Goal: Task Accomplishment & Management: Complete application form

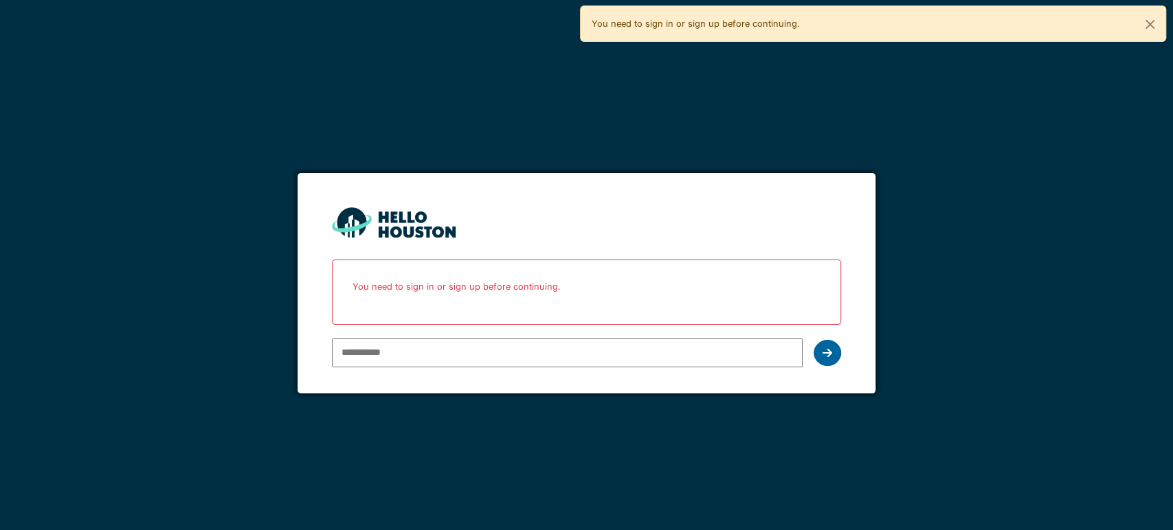
type input "**********"
click at [836, 353] on div at bounding box center [826, 353] width 27 height 26
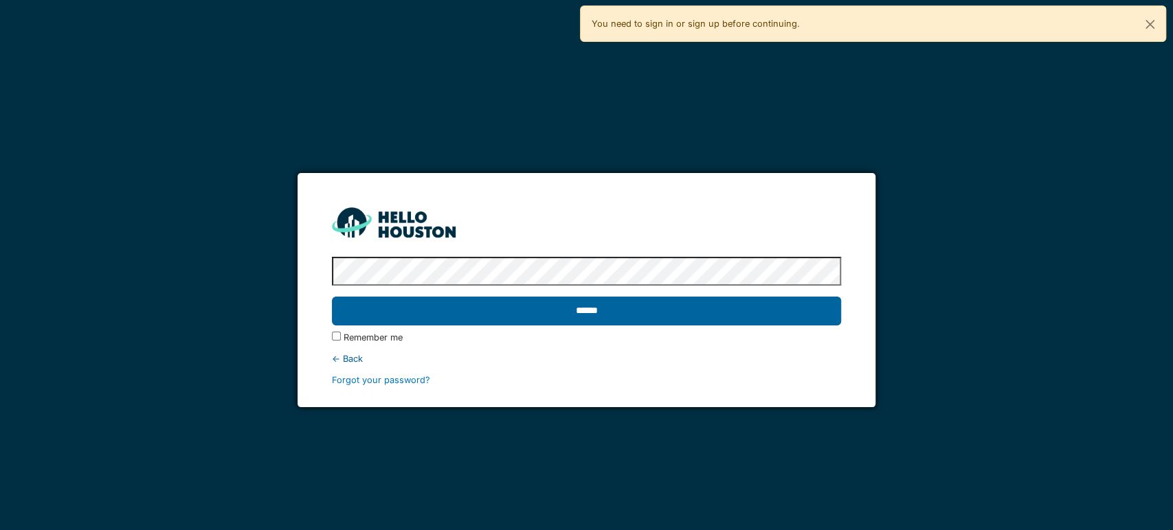
click at [651, 306] on input "******" at bounding box center [586, 311] width 509 height 29
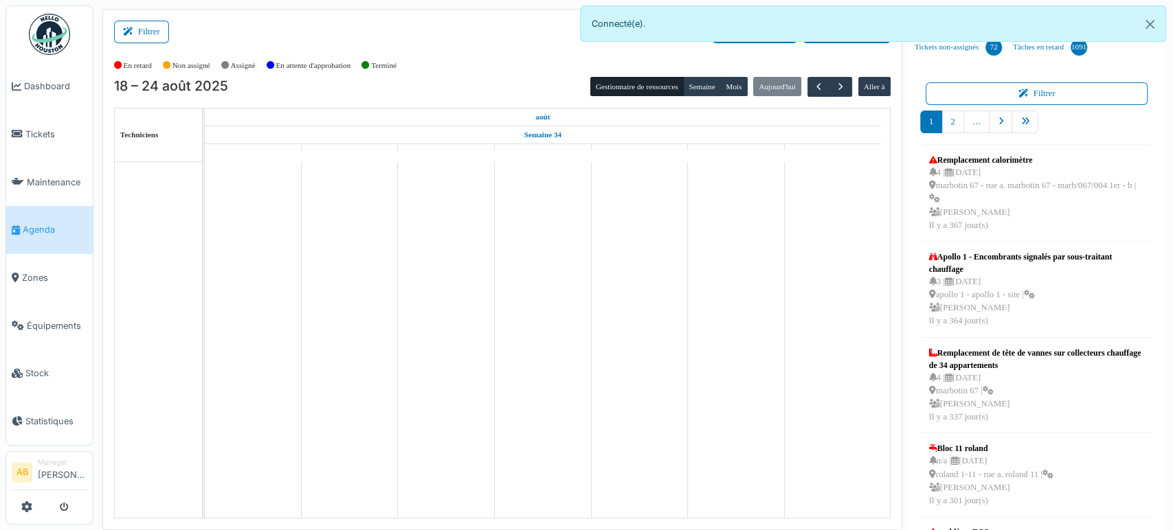
click at [151, 30] on button "Filtrer" at bounding box center [141, 32] width 55 height 23
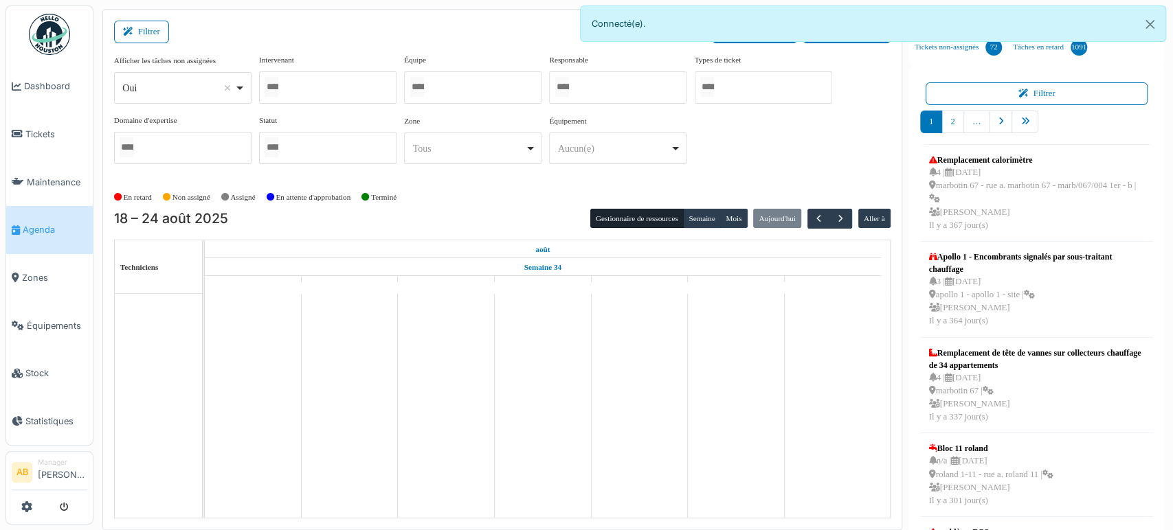
click at [170, 88] on div "Oui Remove item" at bounding box center [178, 88] width 112 height 14
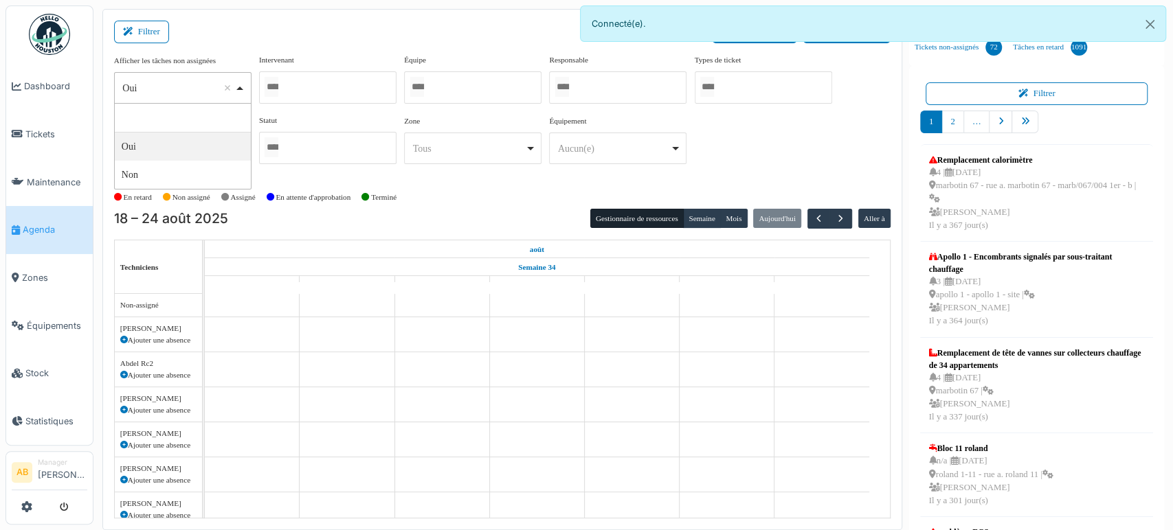
select select "**"
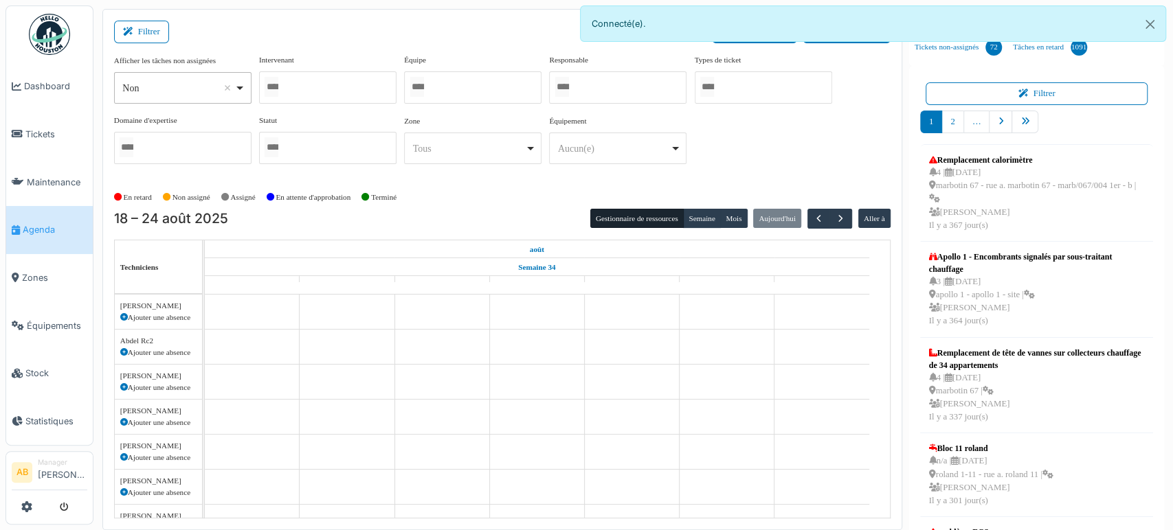
click at [300, 84] on div at bounding box center [327, 87] width 137 height 32
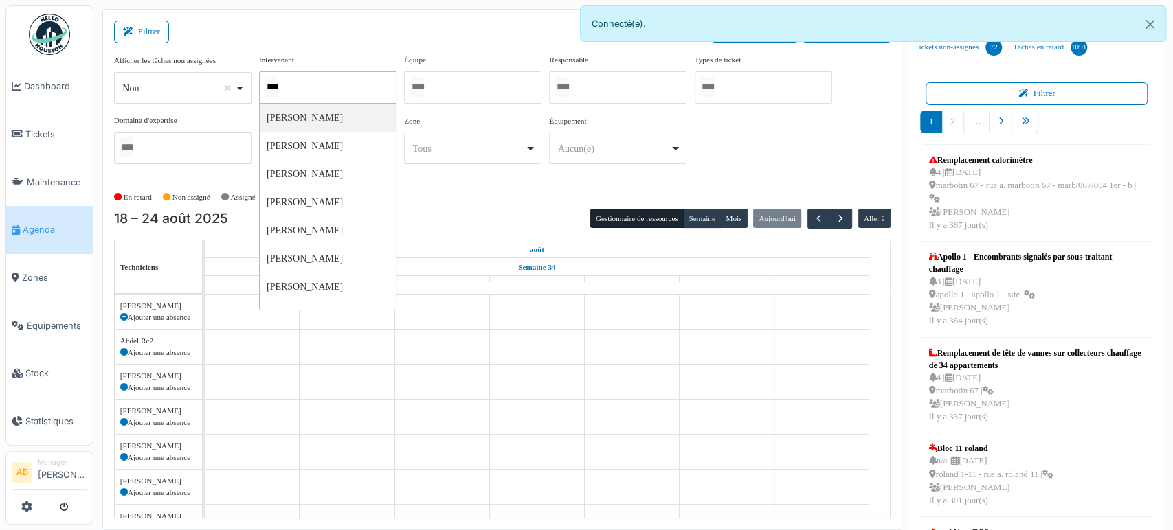
type input "*****"
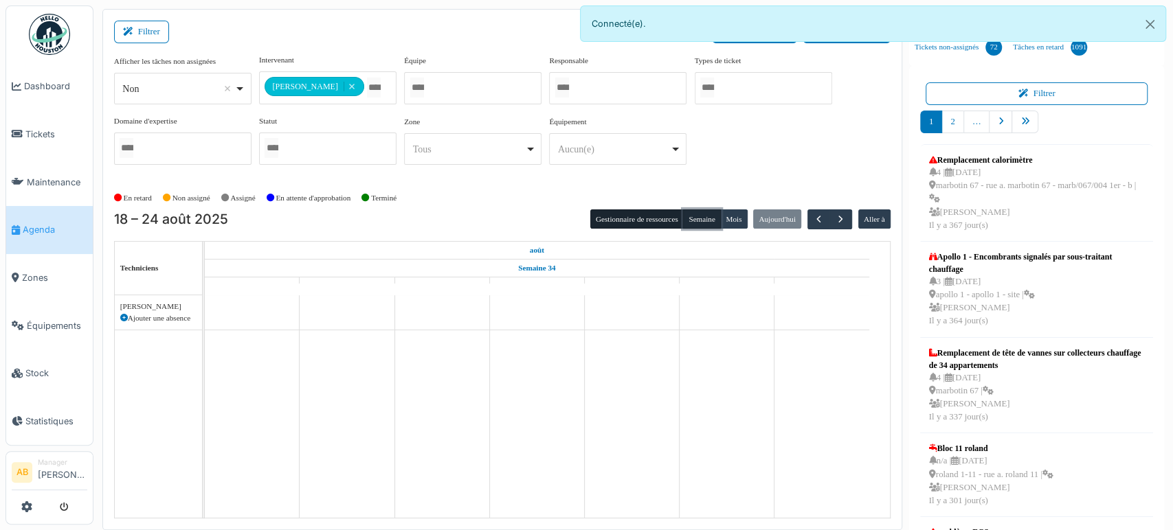
click at [699, 215] on button "Semaine" at bounding box center [702, 219] width 38 height 19
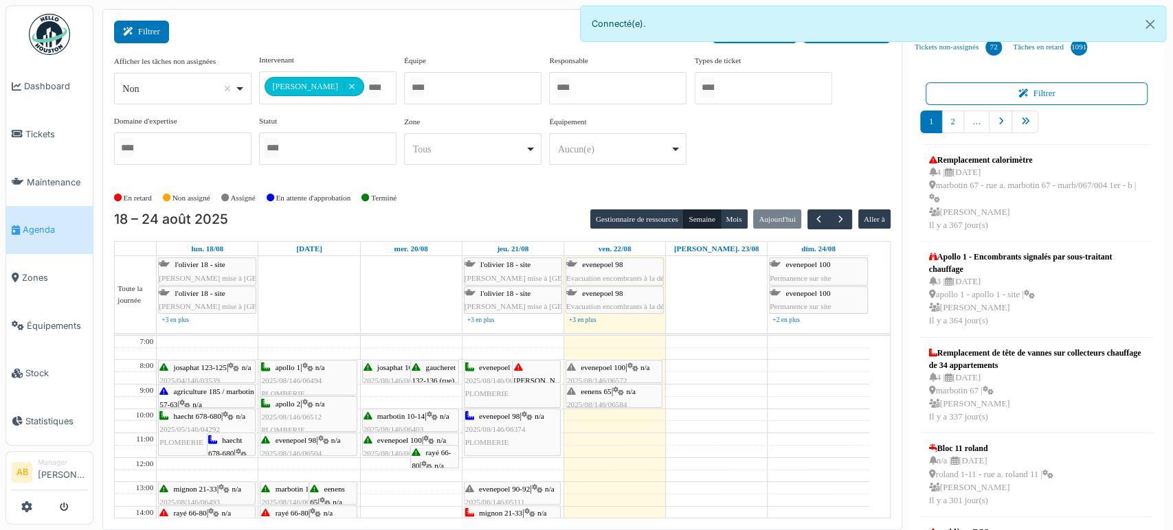
click at [148, 23] on button "Filtrer" at bounding box center [141, 32] width 55 height 23
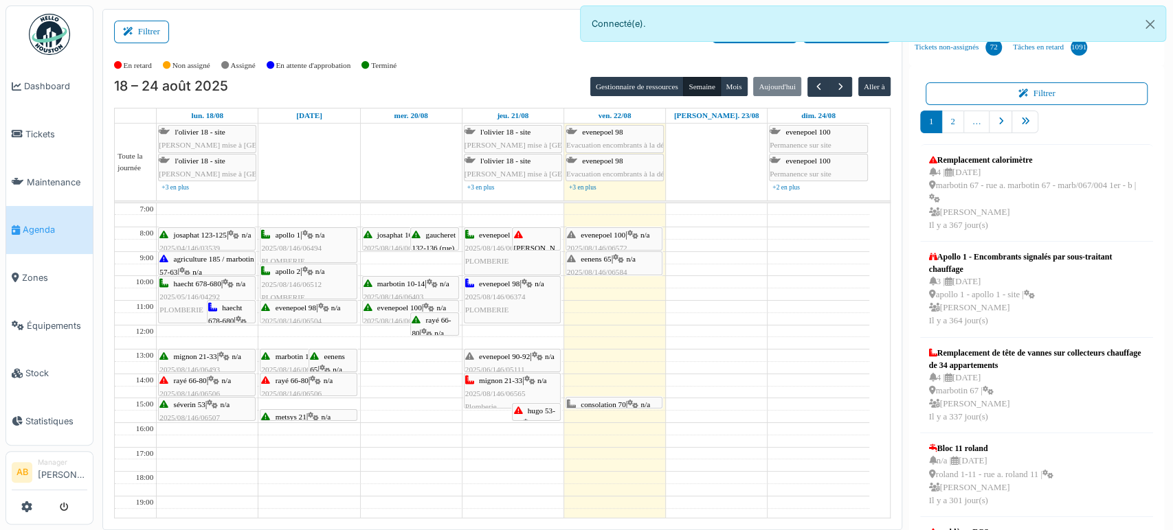
click at [532, 407] on span "hugo 53-65" at bounding box center [533, 417] width 41 height 21
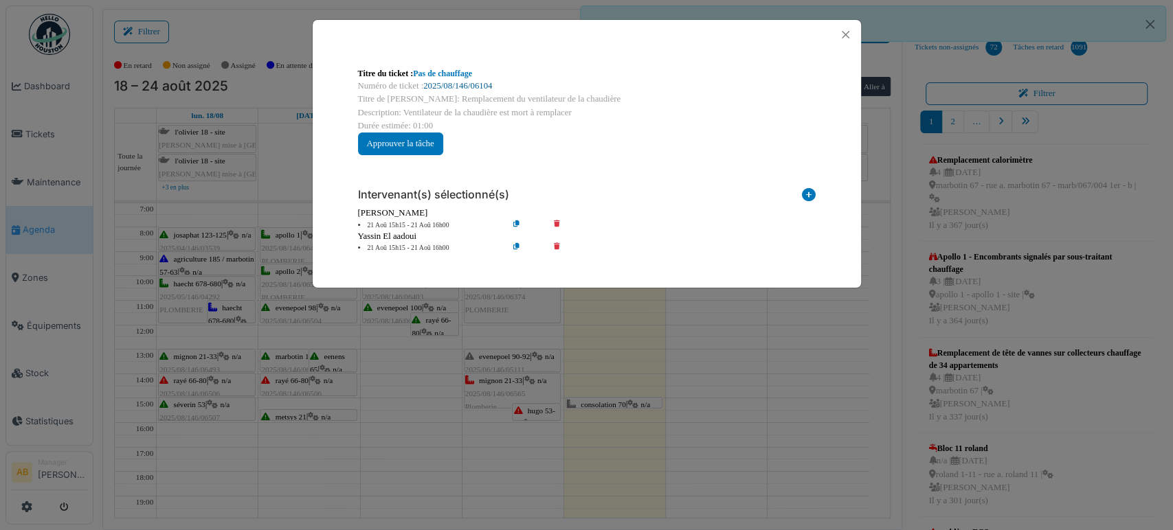
click at [459, 87] on link "2025/08/146/06104" at bounding box center [457, 86] width 69 height 10
click at [837, 32] on button "Close" at bounding box center [845, 34] width 19 height 19
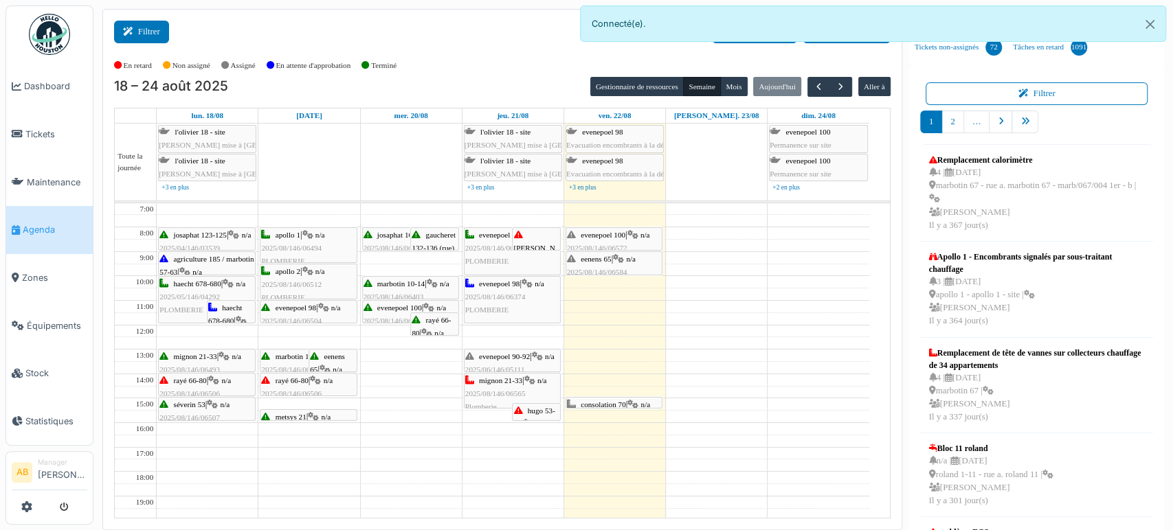
click at [155, 35] on button "Filtrer" at bounding box center [141, 32] width 55 height 23
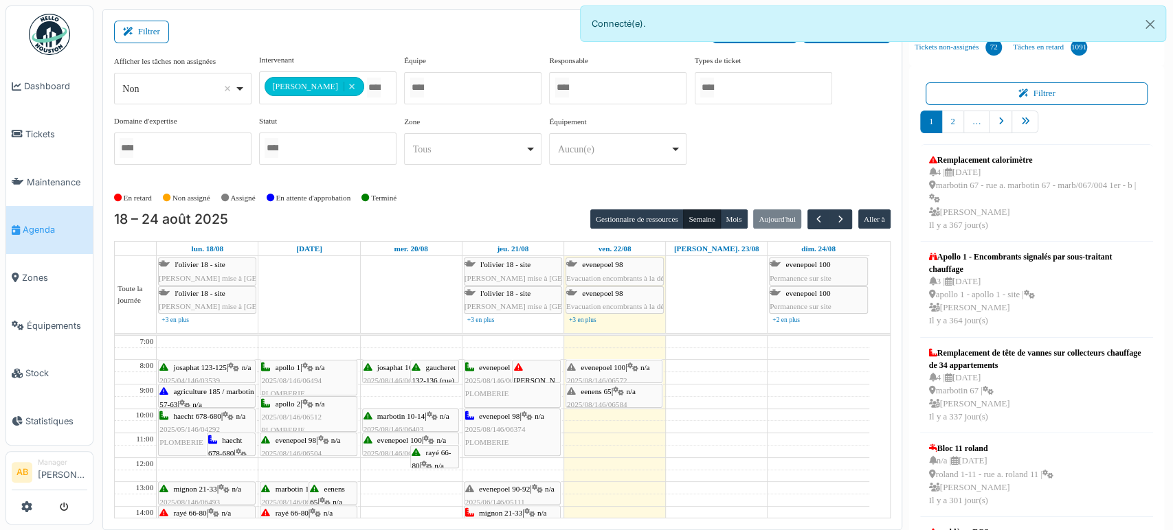
click at [367, 87] on input "Tous" at bounding box center [374, 88] width 14 height 20
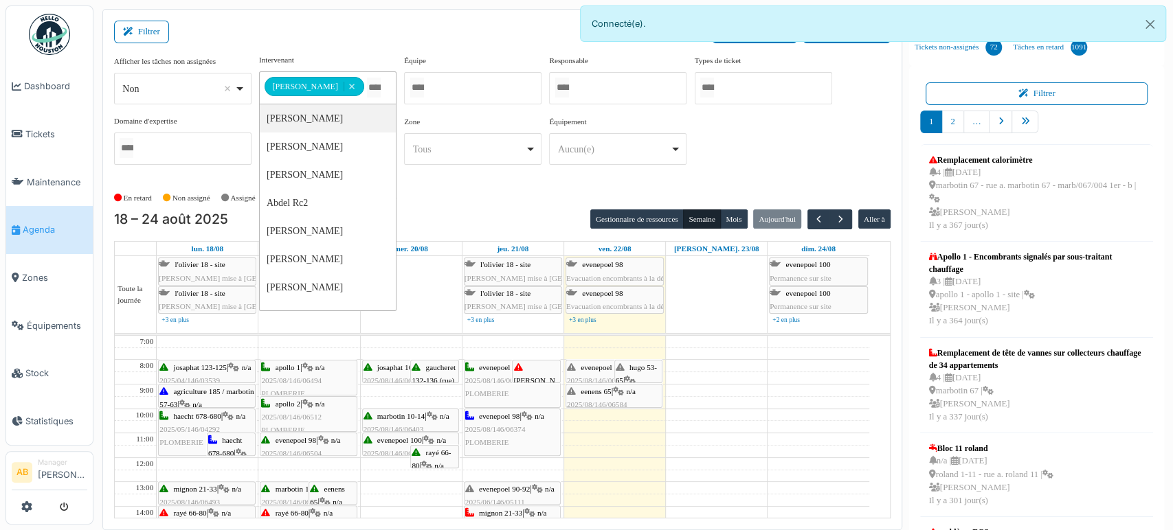
click at [649, 428] on td at bounding box center [513, 427] width 712 height 12
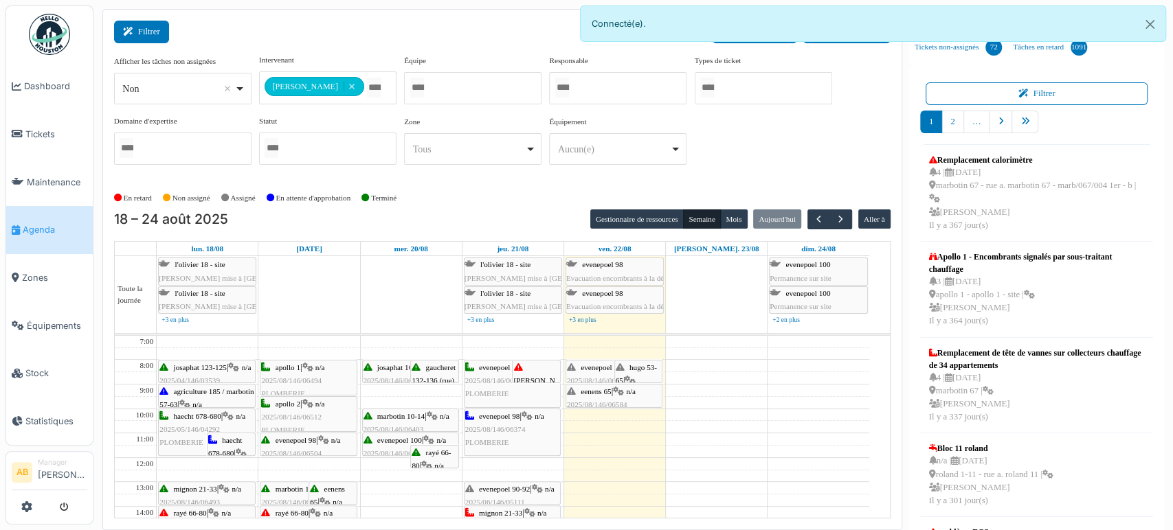
click at [165, 37] on button "Filtrer" at bounding box center [141, 32] width 55 height 23
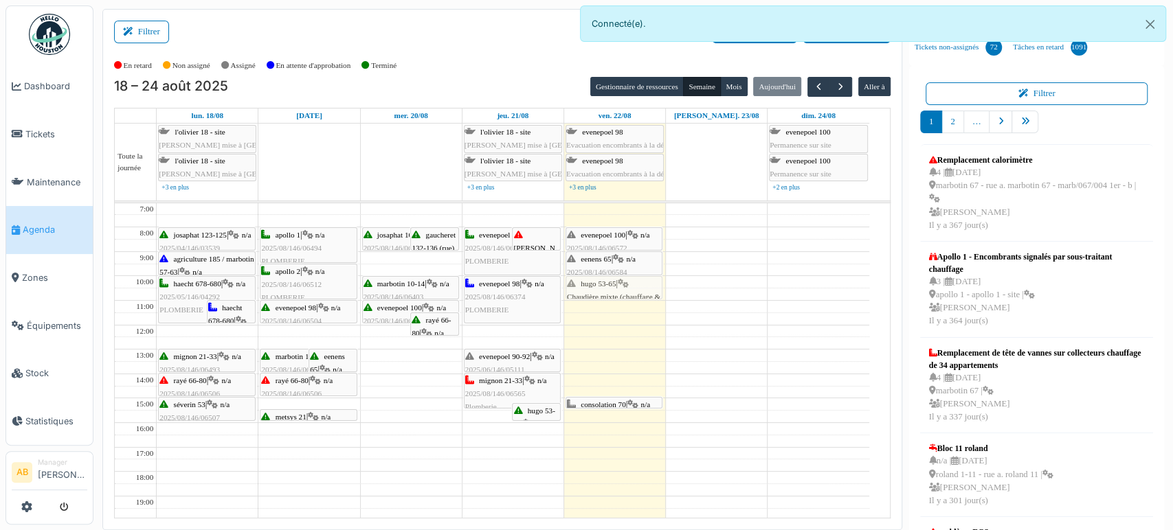
drag, startPoint x: 637, startPoint y: 234, endPoint x: 613, endPoint y: 284, distance: 56.2
click at [613, 284] on div "evenepoel 100 | n/a 2025/08/146/06572 fuite vanne dans la cuisine hugo 53-65 | …" at bounding box center [614, 410] width 101 height 415
drag, startPoint x: 157, startPoint y: 36, endPoint x: 223, endPoint y: 76, distance: 77.0
click at [157, 36] on button "Filtrer" at bounding box center [141, 32] width 55 height 23
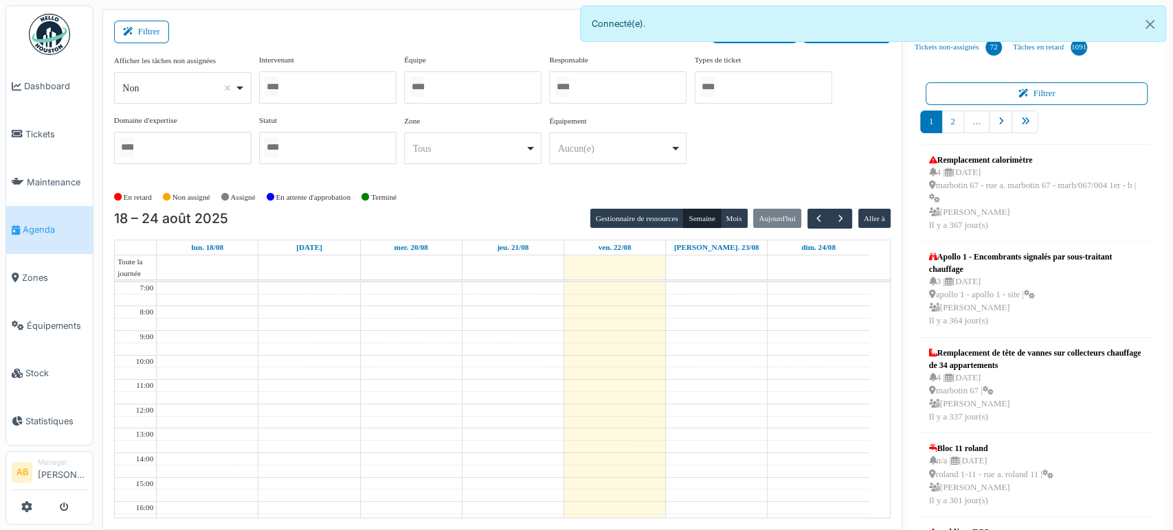
click at [331, 85] on div at bounding box center [327, 87] width 137 height 32
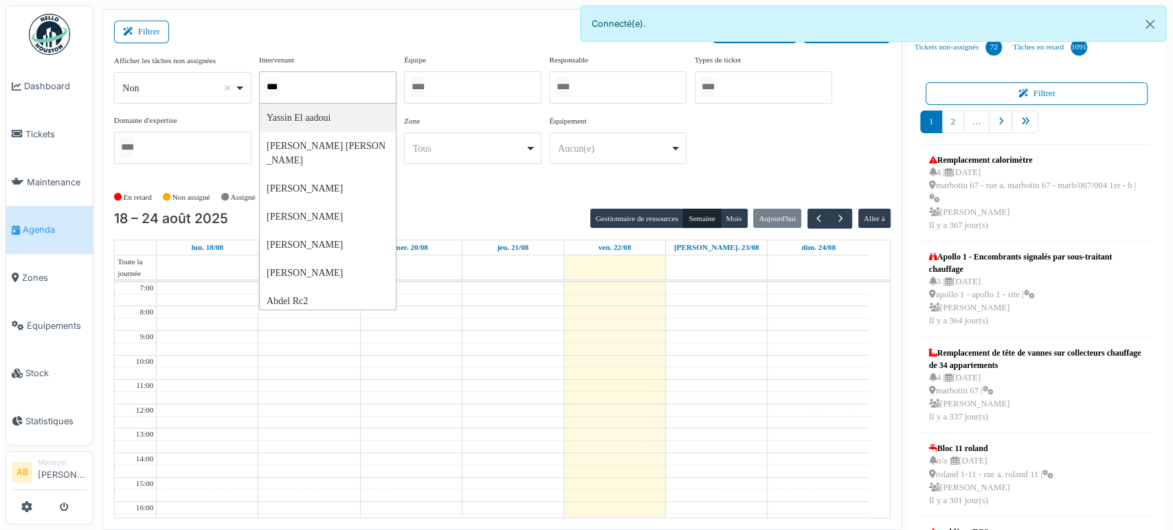
type input "****"
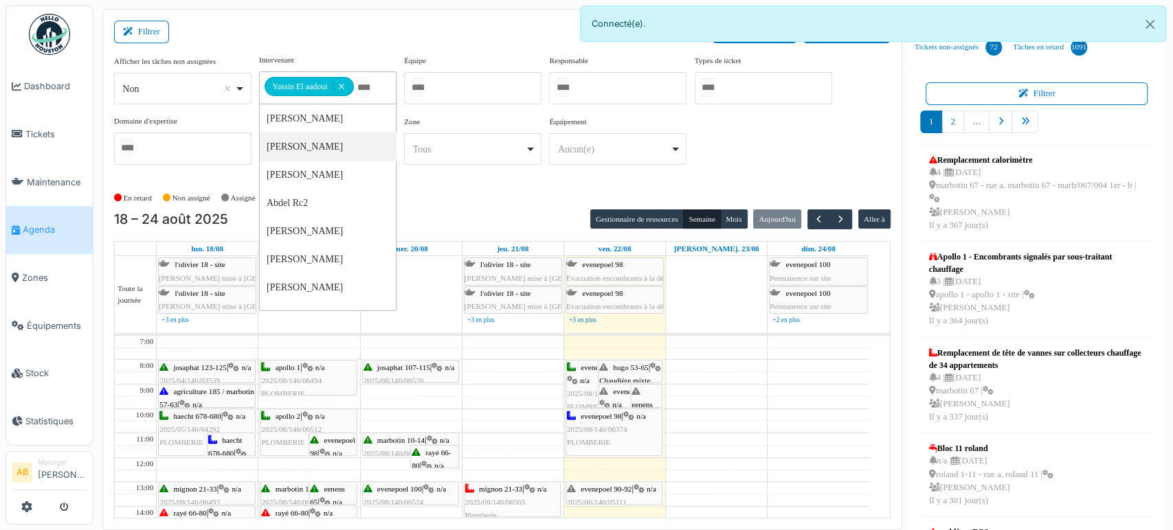
click at [712, 372] on td at bounding box center [513, 378] width 712 height 12
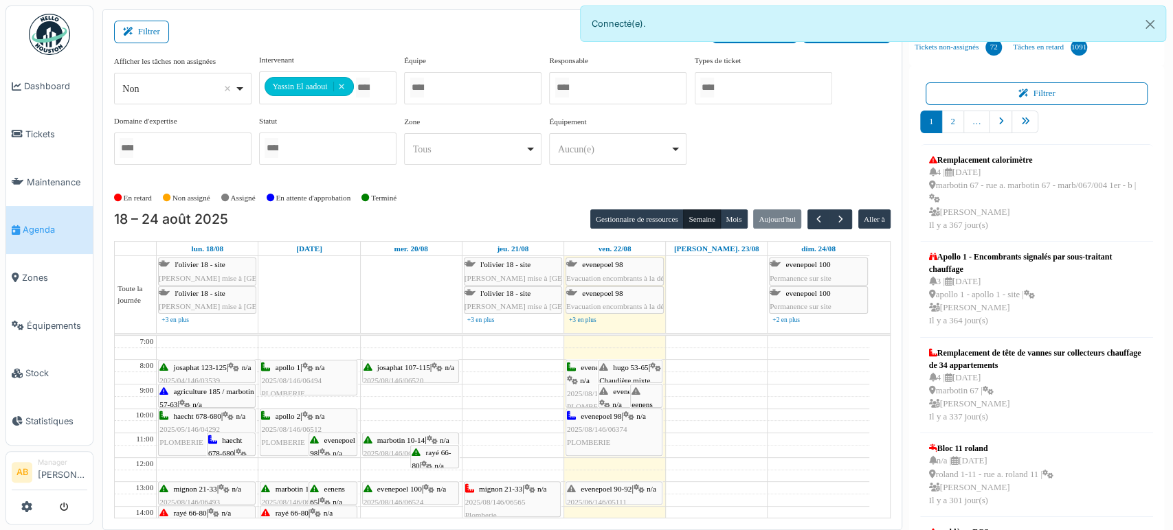
click at [613, 400] on span "n/a" at bounding box center [617, 404] width 10 height 8
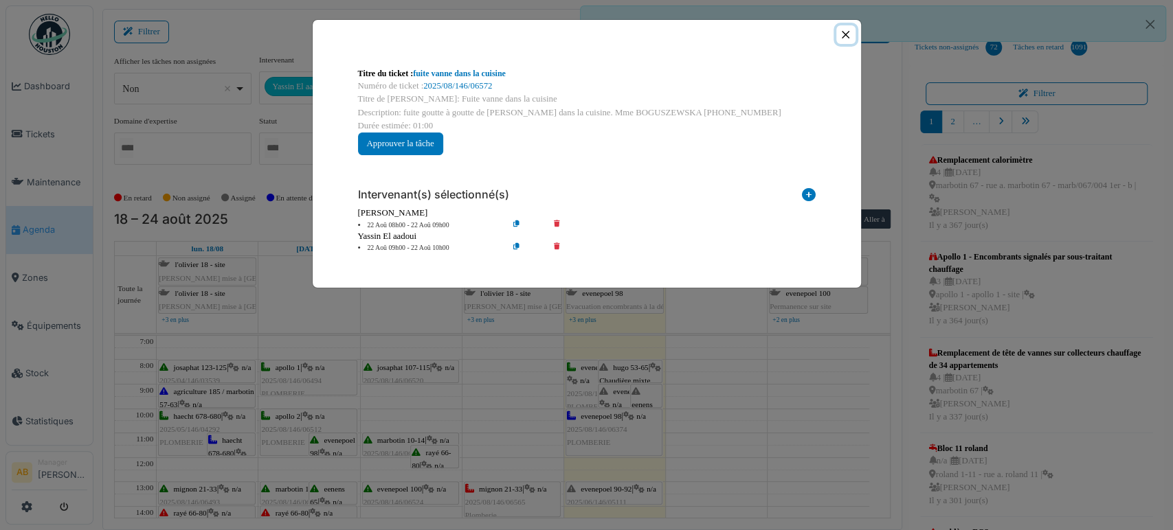
drag, startPoint x: 851, startPoint y: 39, endPoint x: 840, endPoint y: 58, distance: 22.2
click at [851, 38] on button "Close" at bounding box center [845, 34] width 19 height 19
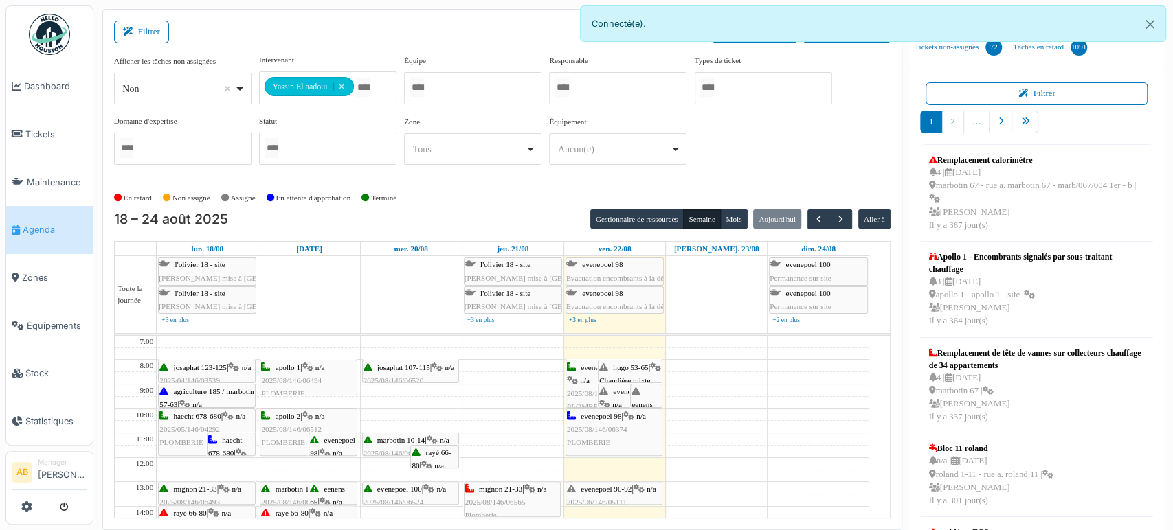
click at [32, 21] on img at bounding box center [49, 34] width 41 height 41
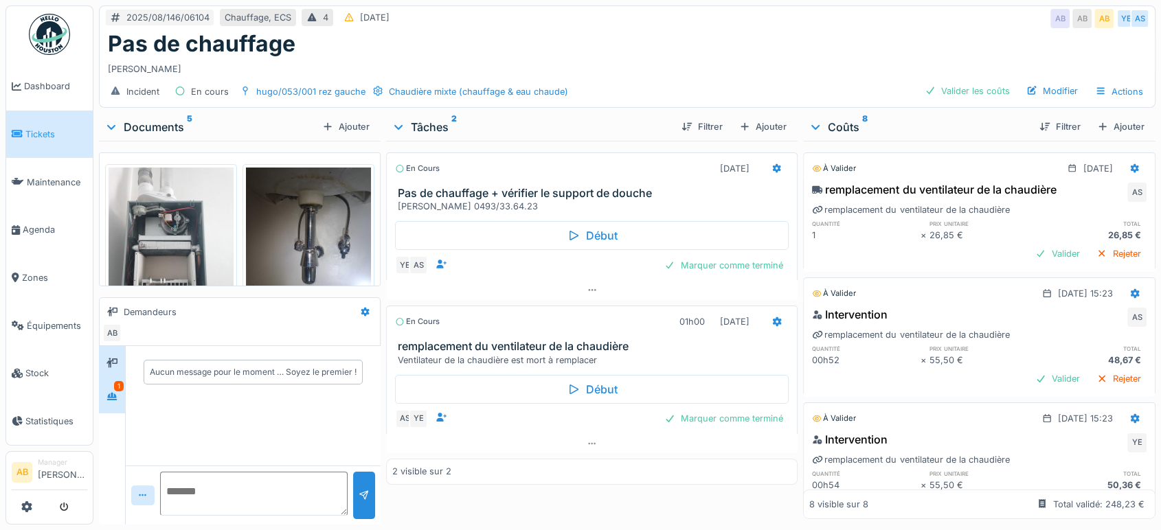
click at [123, 381] on div "1" at bounding box center [112, 397] width 26 height 34
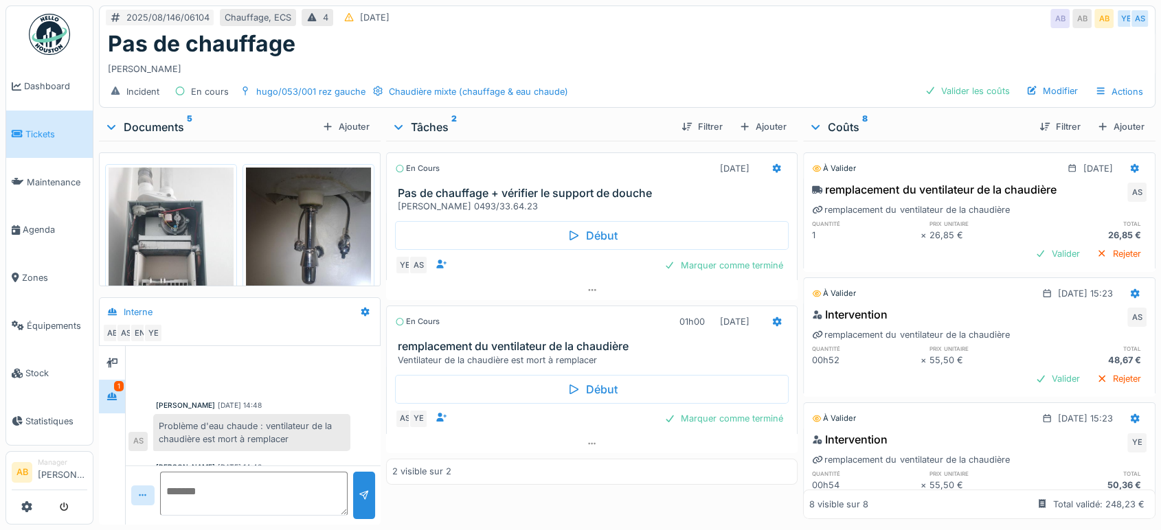
scroll to position [228, 0]
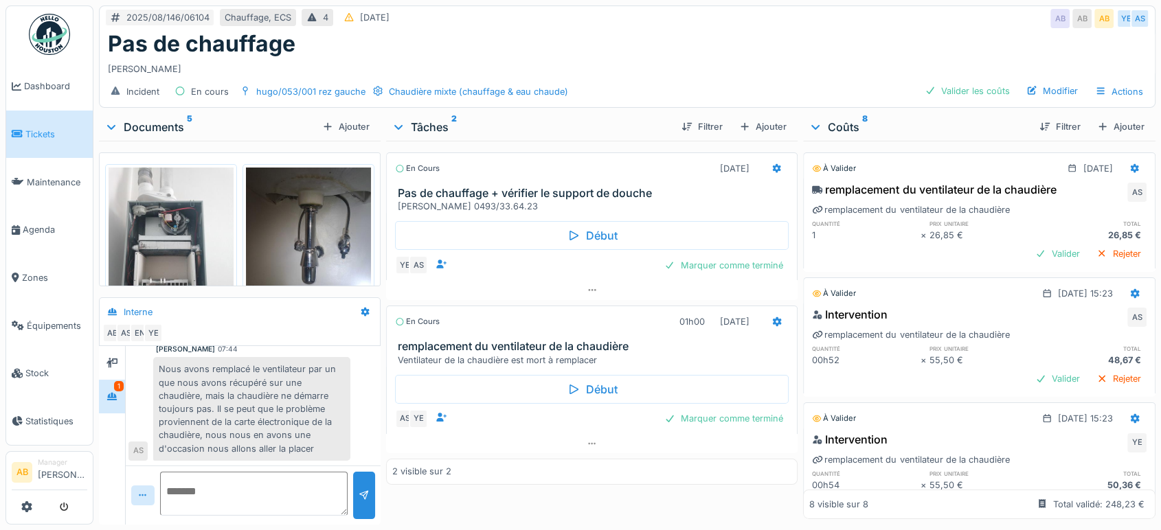
click at [154, 120] on div "Documents 5" at bounding box center [210, 127] width 212 height 16
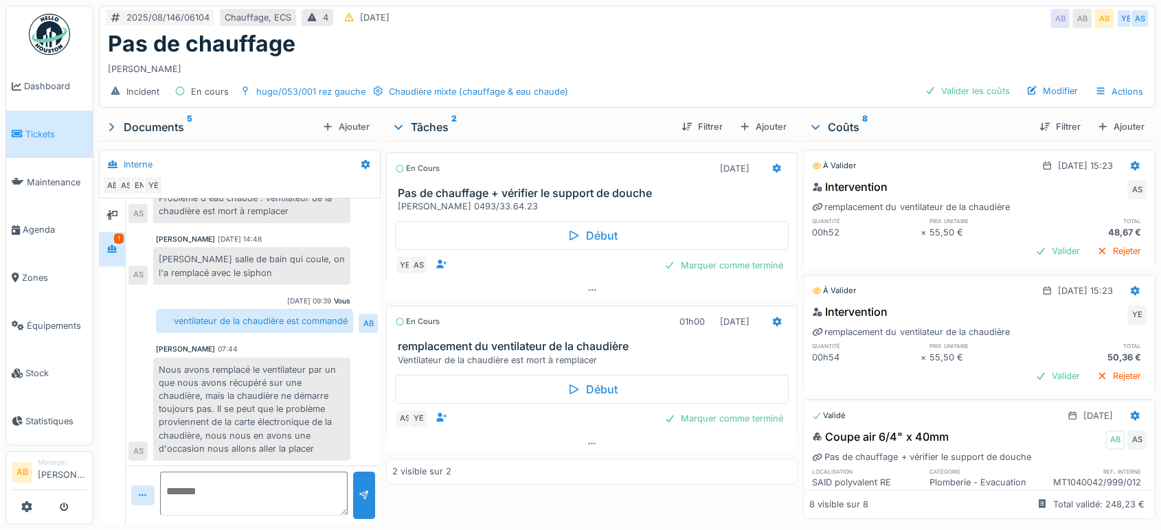
scroll to position [153, 0]
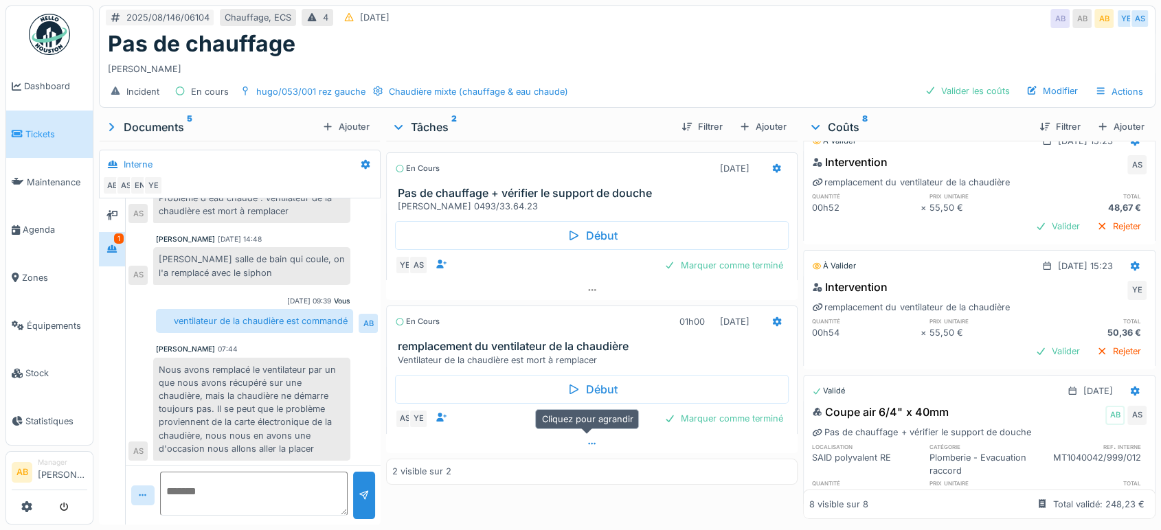
click at [605, 440] on div at bounding box center [591, 444] width 411 height 20
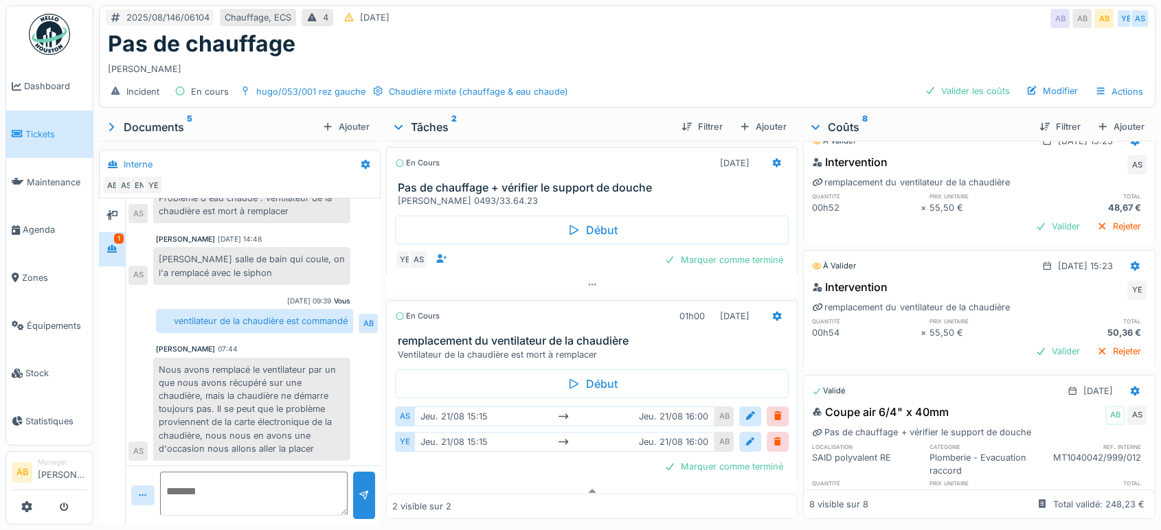
scroll to position [0, 0]
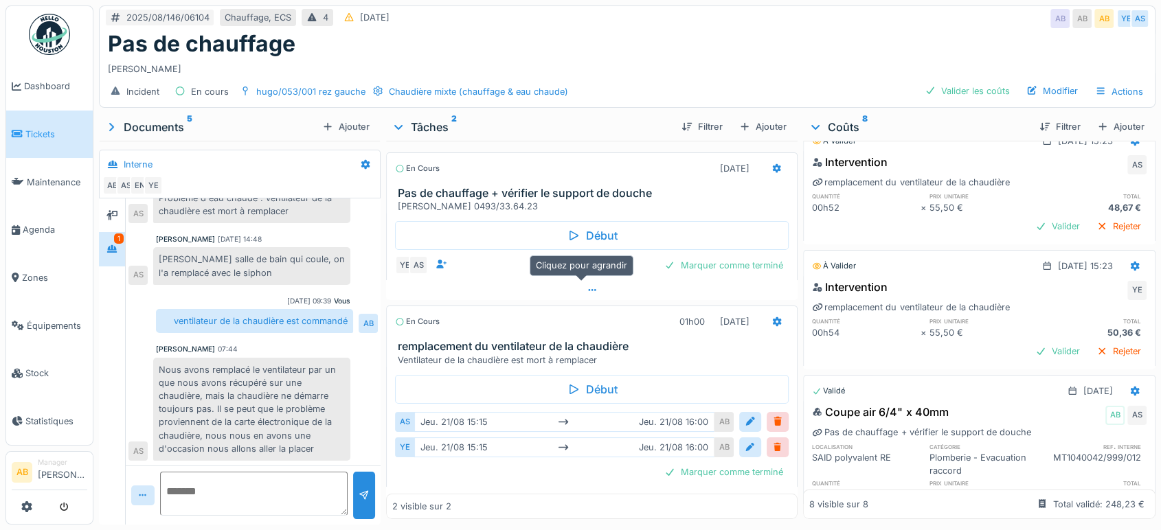
click at [572, 282] on div at bounding box center [591, 290] width 411 height 20
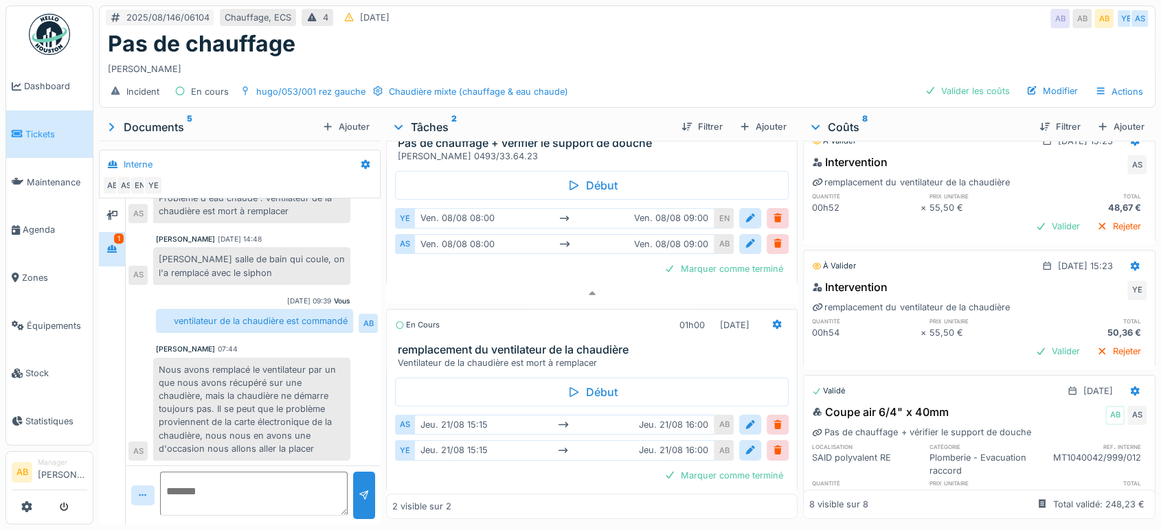
scroll to position [71, 0]
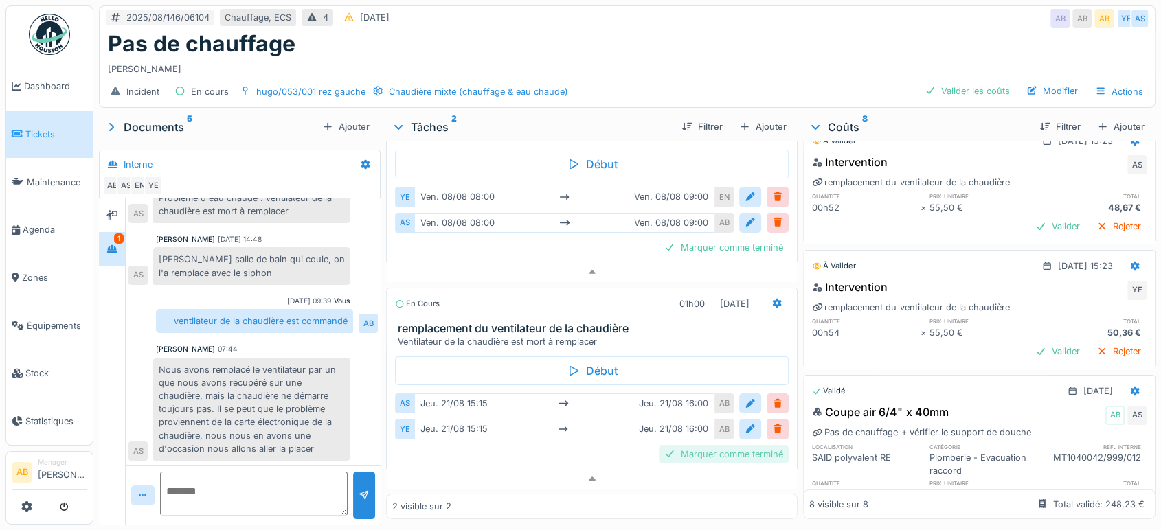
click at [692, 445] on div "Marquer comme terminé" at bounding box center [724, 454] width 130 height 19
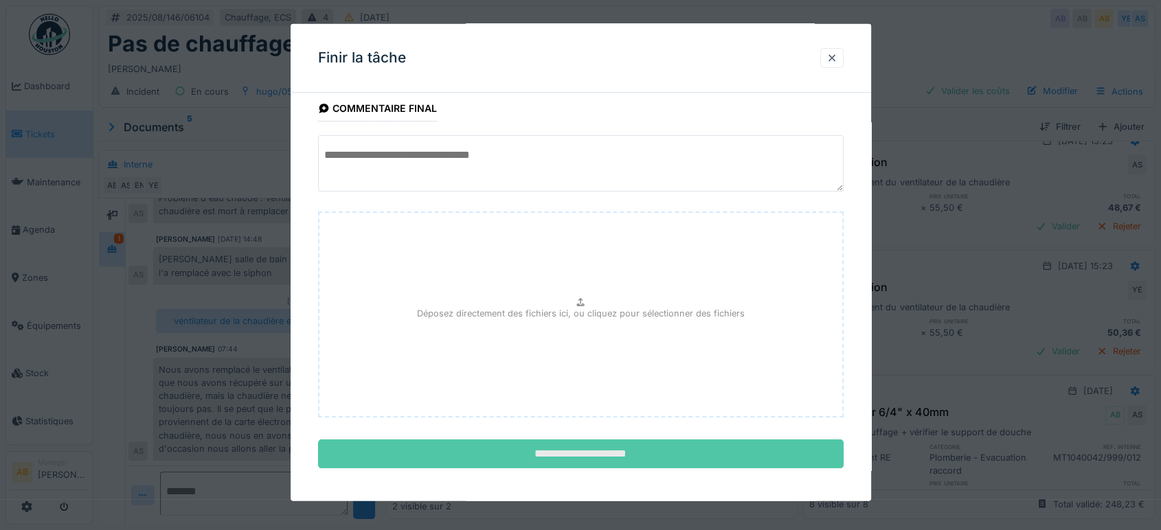
scroll to position [82, 0]
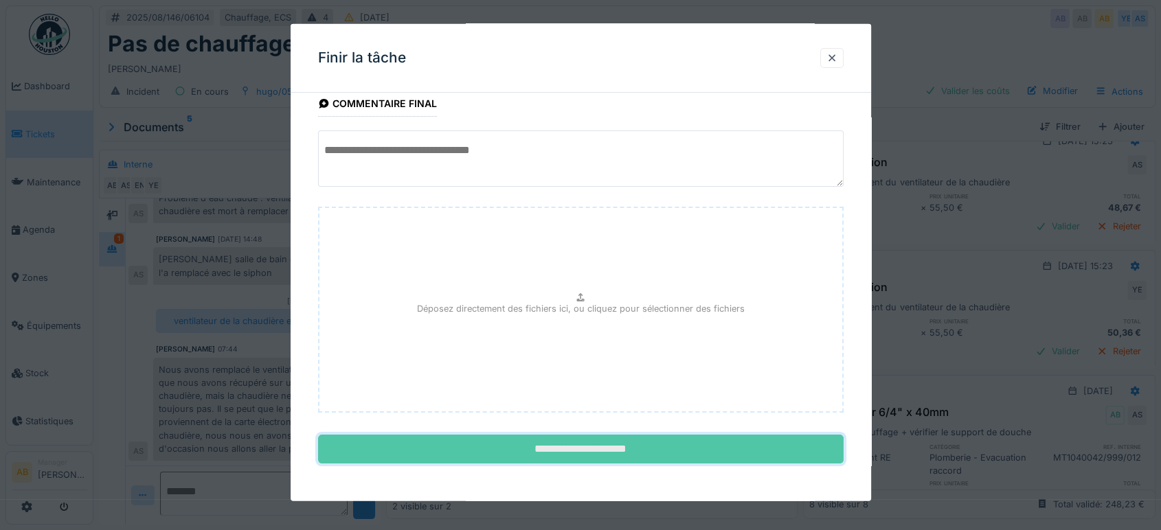
click at [655, 447] on input "**********" at bounding box center [581, 449] width 526 height 29
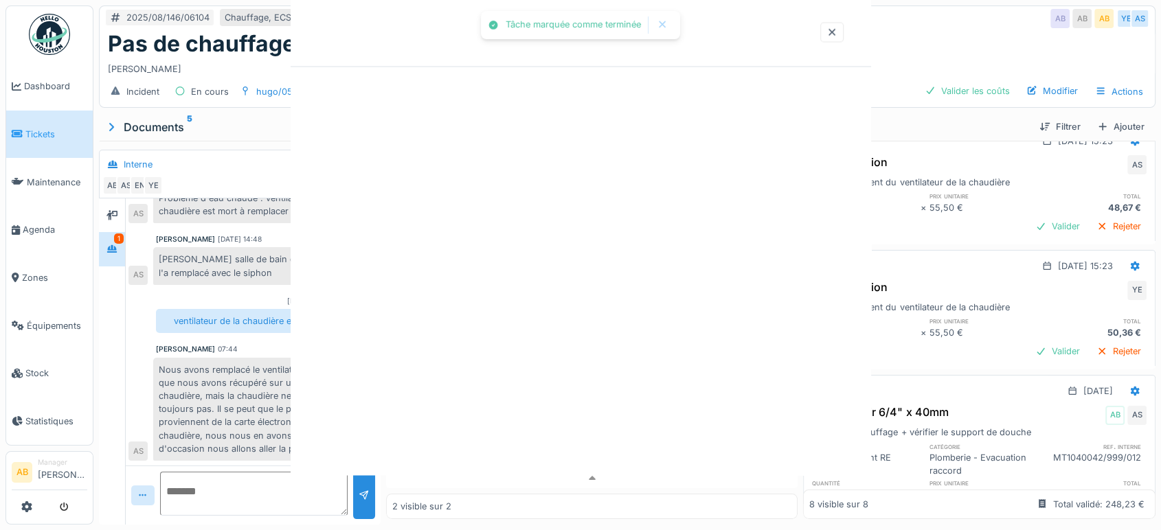
scroll to position [32, 0]
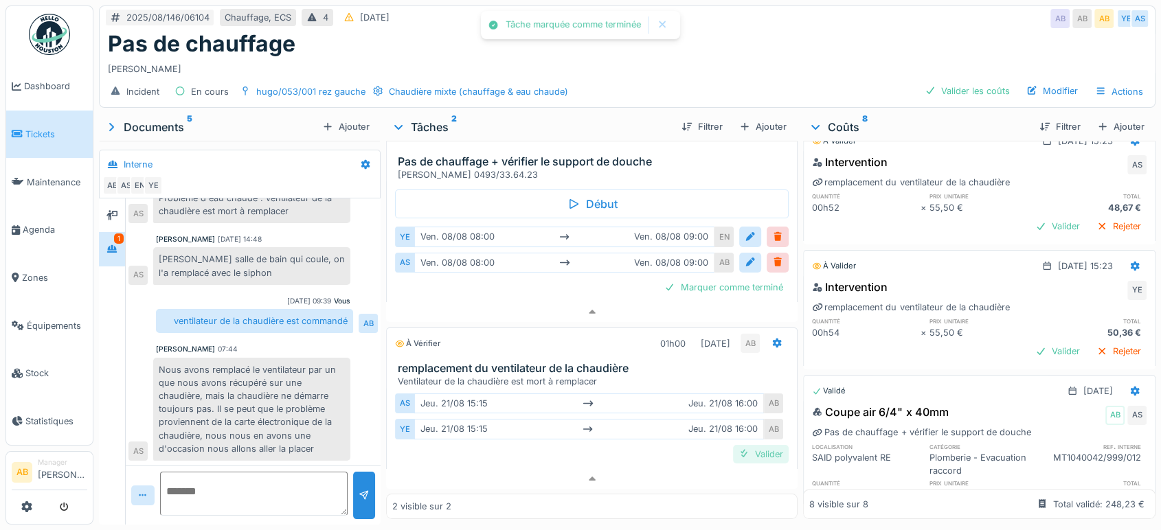
click at [738, 445] on div "Valider" at bounding box center [761, 454] width 56 height 19
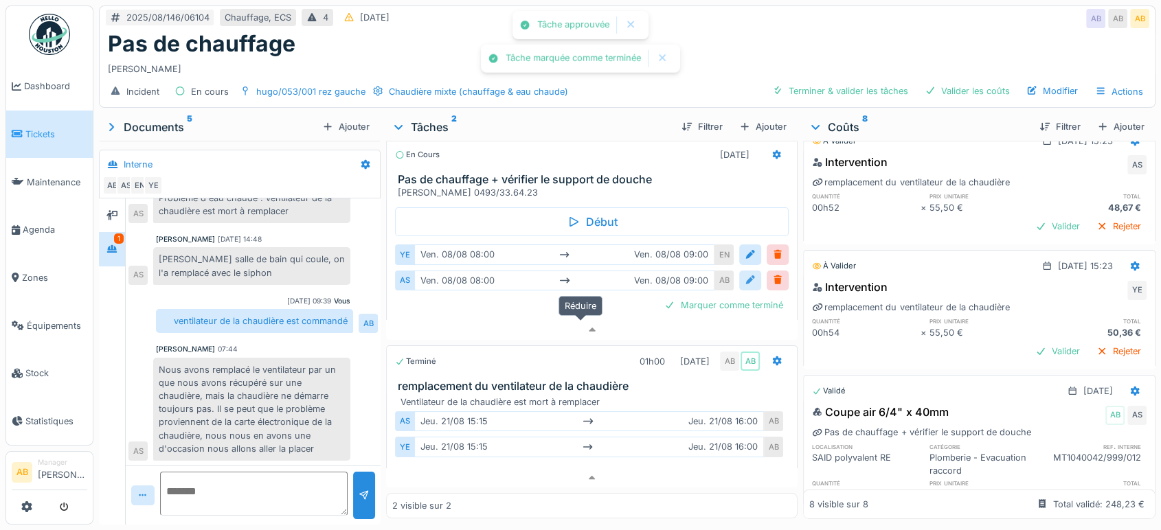
scroll to position [12, 0]
click at [723, 297] on div "Marquer comme terminé" at bounding box center [724, 306] width 130 height 19
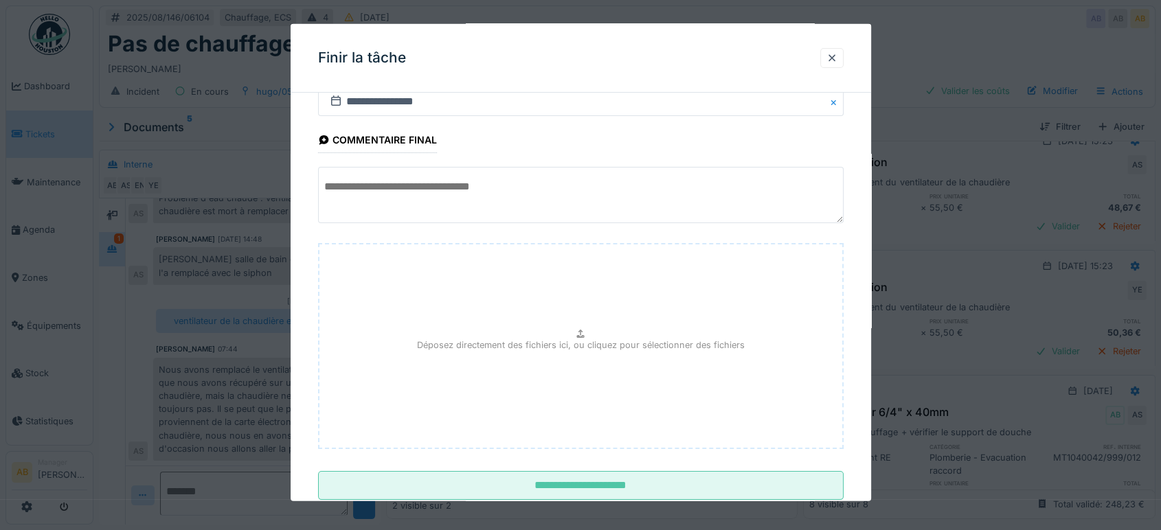
scroll to position [82, 0]
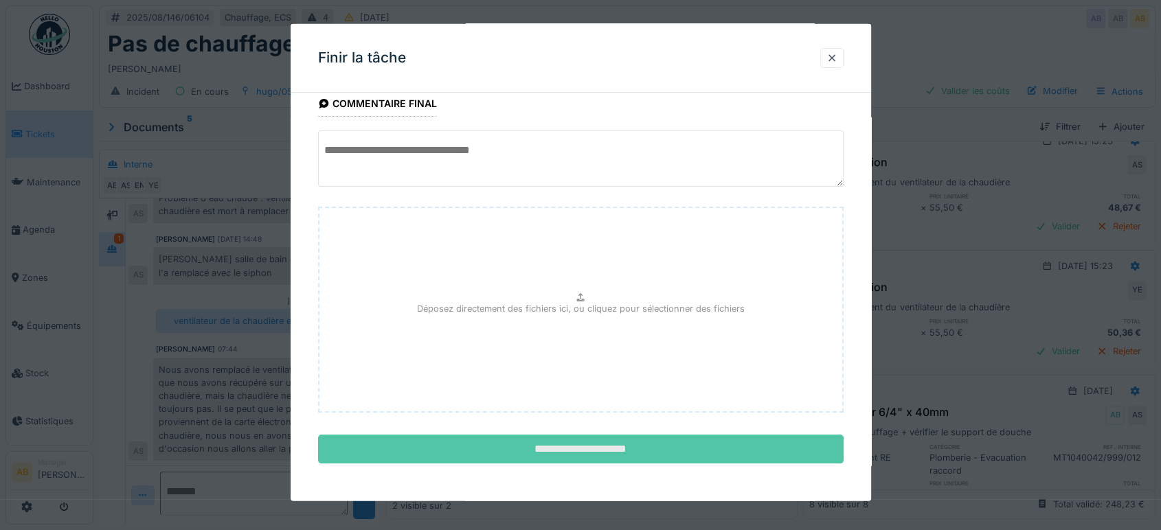
click at [635, 449] on input "**********" at bounding box center [581, 449] width 526 height 29
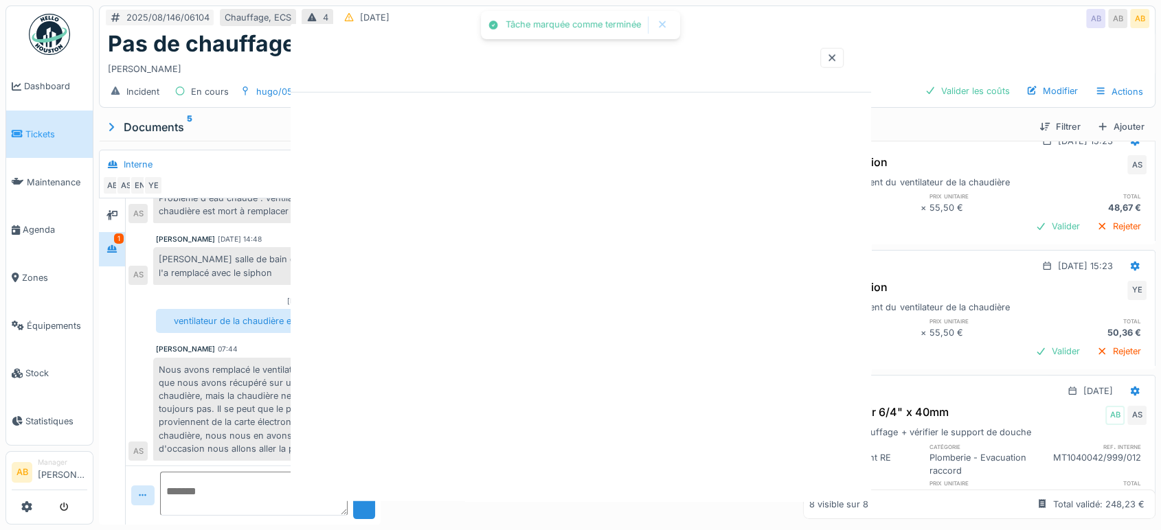
scroll to position [0, 0]
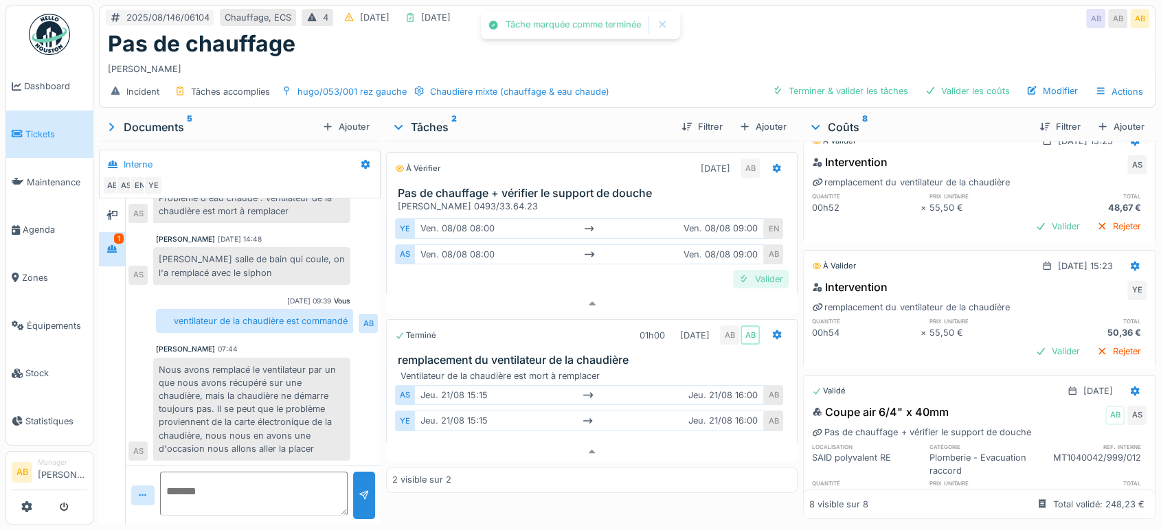
click at [743, 270] on div "Valider" at bounding box center [761, 279] width 56 height 19
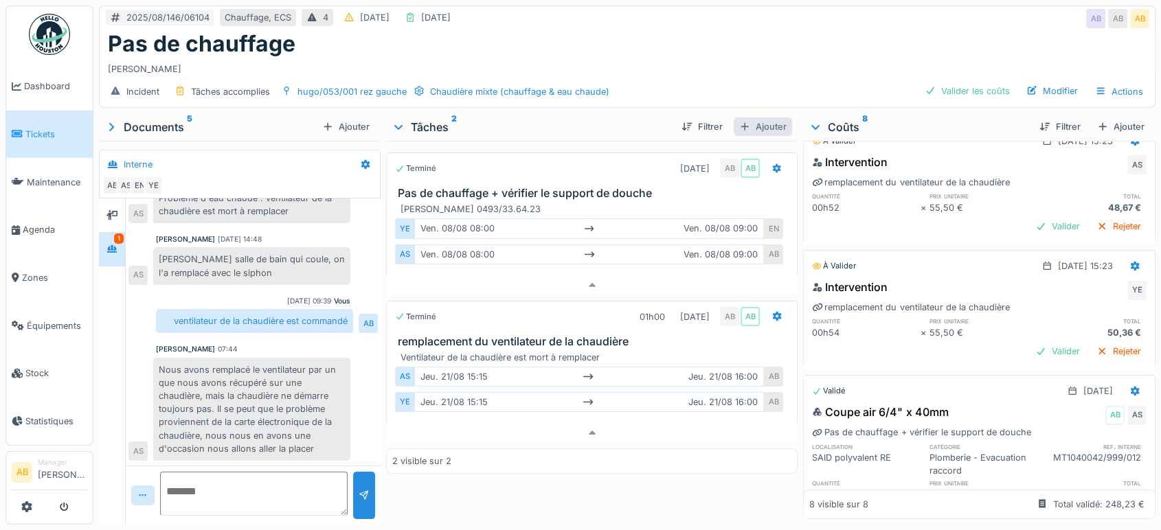
click at [760, 120] on div "Ajouter" at bounding box center [763, 126] width 58 height 19
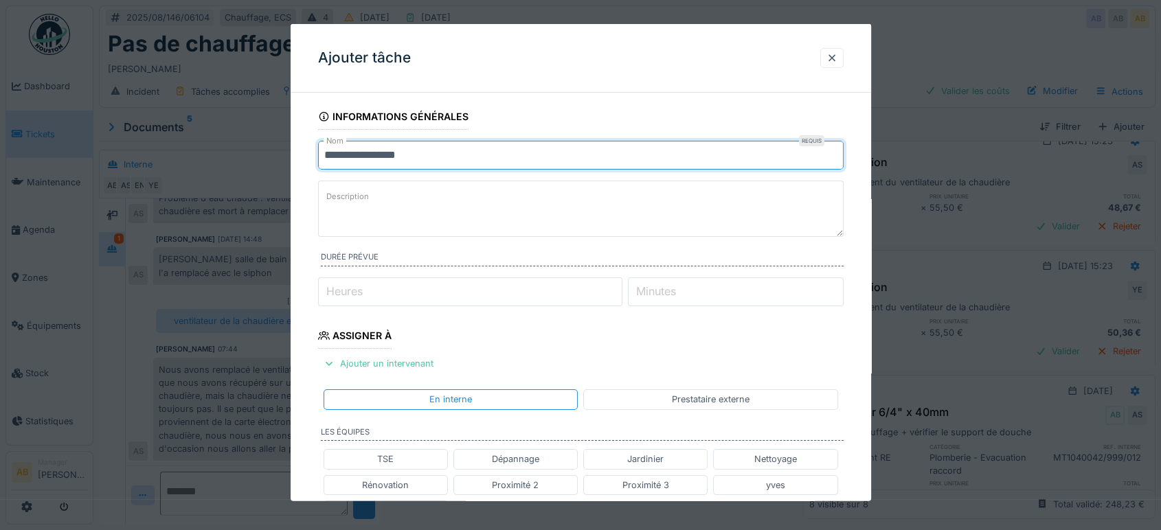
drag, startPoint x: 533, startPoint y: 159, endPoint x: 167, endPoint y: 176, distance: 366.5
click at [275, 174] on div "**********" at bounding box center [627, 265] width 1068 height 530
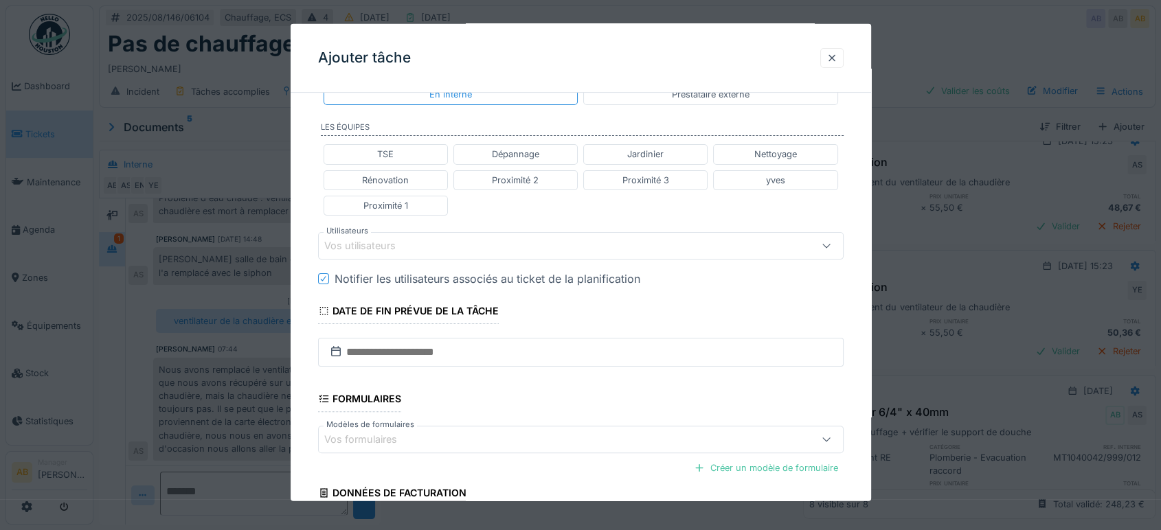
type input "**********"
click at [447, 232] on div "Vos utilisateurs" at bounding box center [581, 245] width 526 height 27
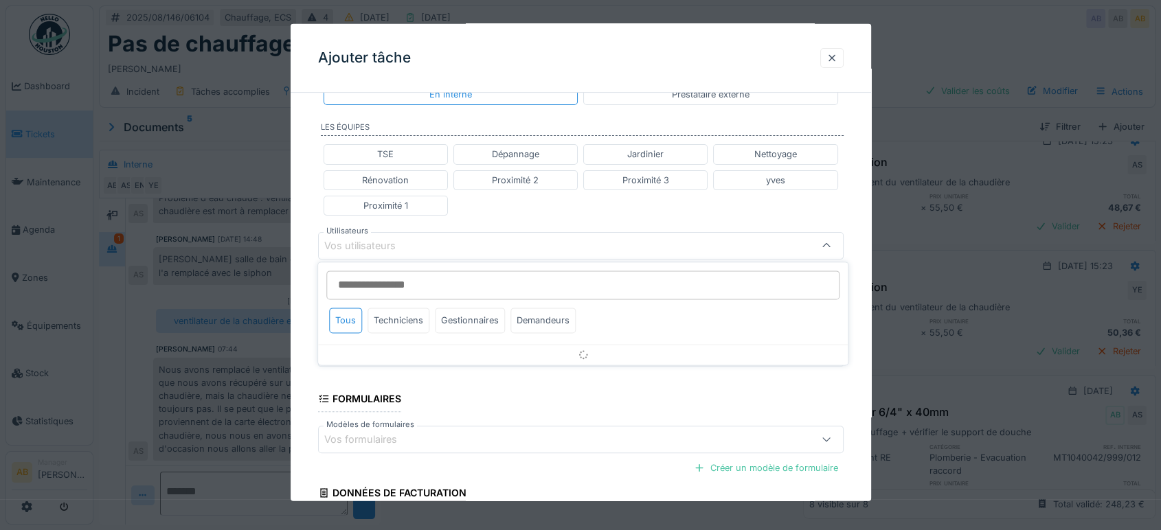
scroll to position [286, 0]
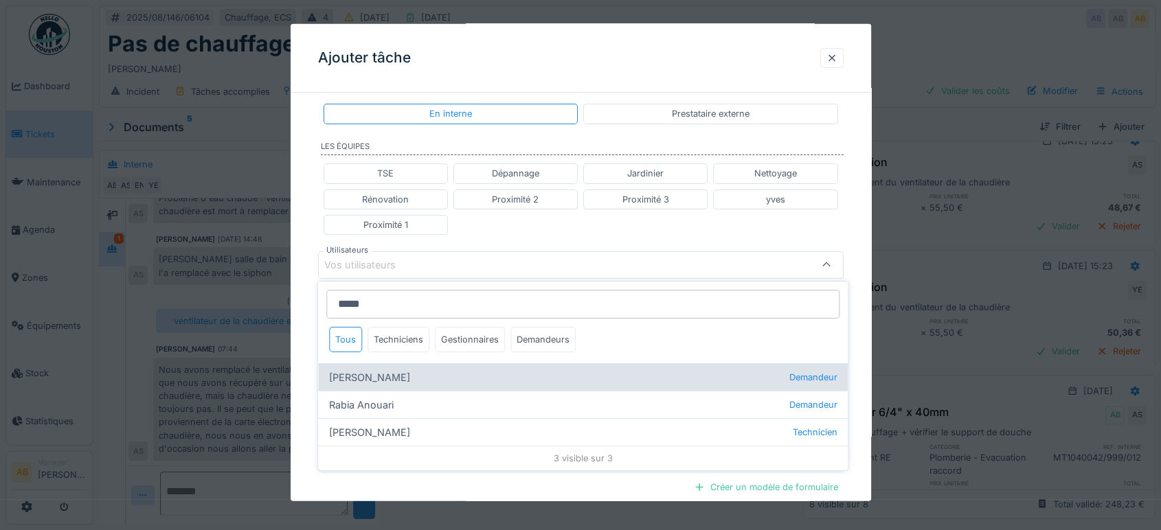
type input "*****"
click at [389, 378] on div "Anouar Allach Demandeur" at bounding box center [583, 376] width 530 height 27
type input "****"
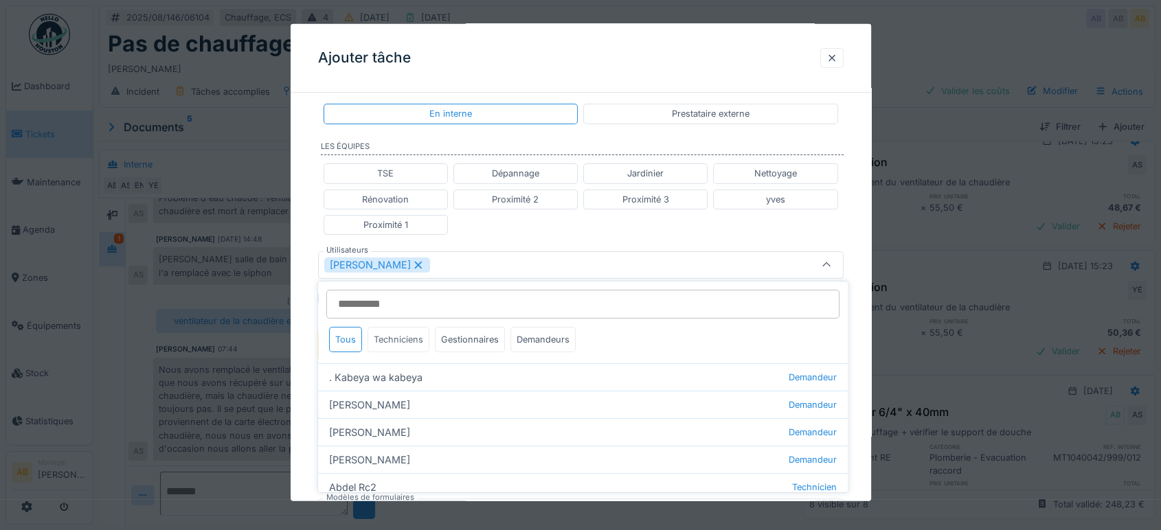
click at [400, 336] on div "Techniciens" at bounding box center [399, 339] width 62 height 25
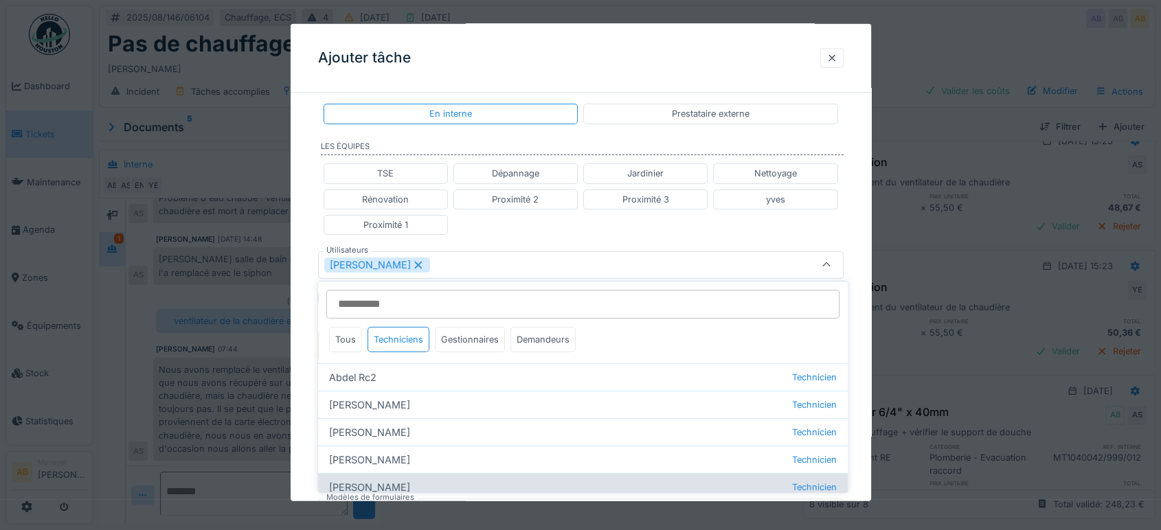
click at [390, 475] on div "Anouar Serifi Technicien" at bounding box center [583, 486] width 530 height 27
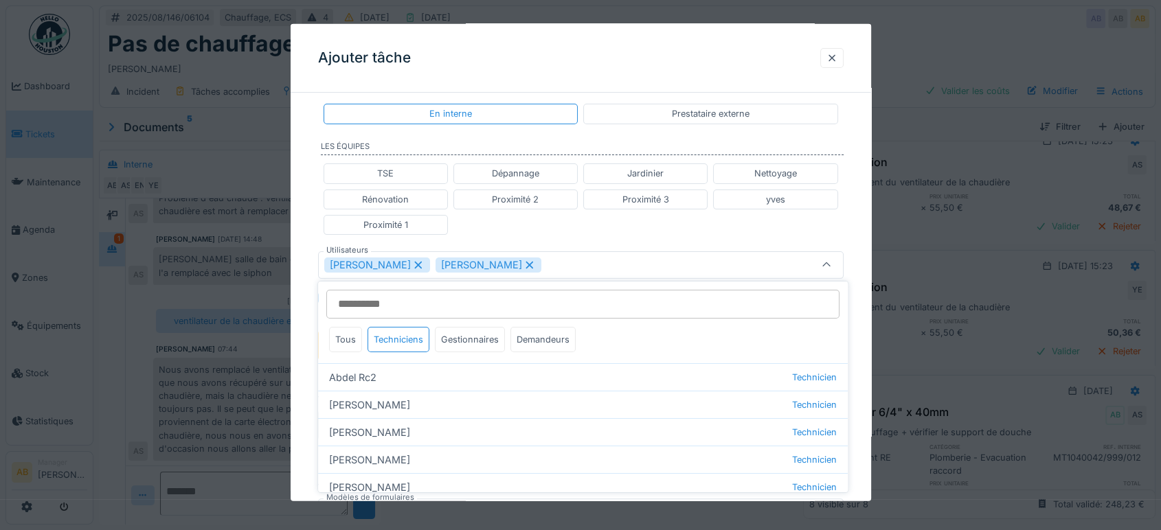
click at [412, 262] on icon at bounding box center [418, 265] width 12 height 10
type input "*****"
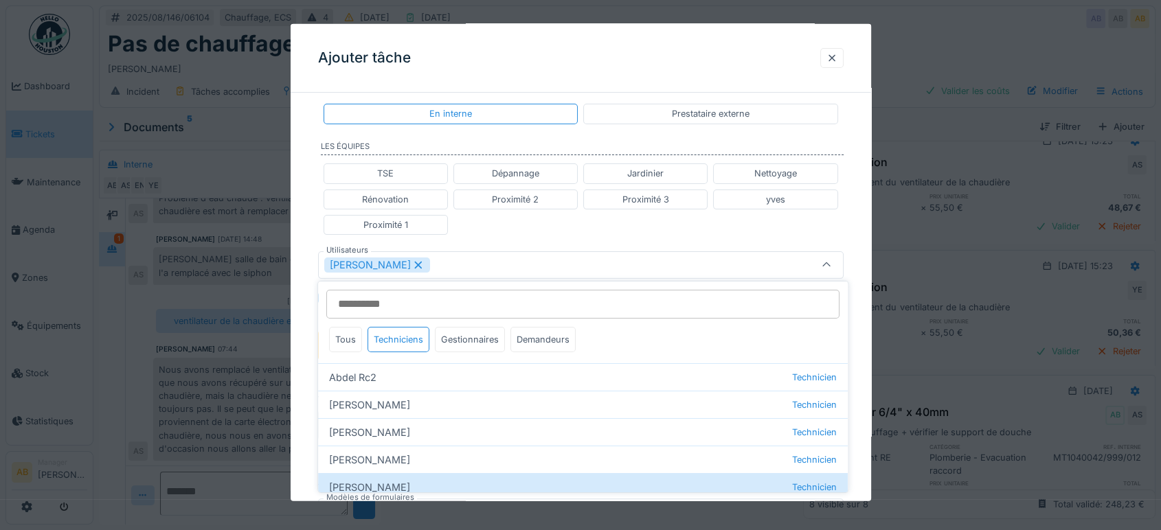
click at [302, 236] on div "**********" at bounding box center [581, 258] width 580 height 881
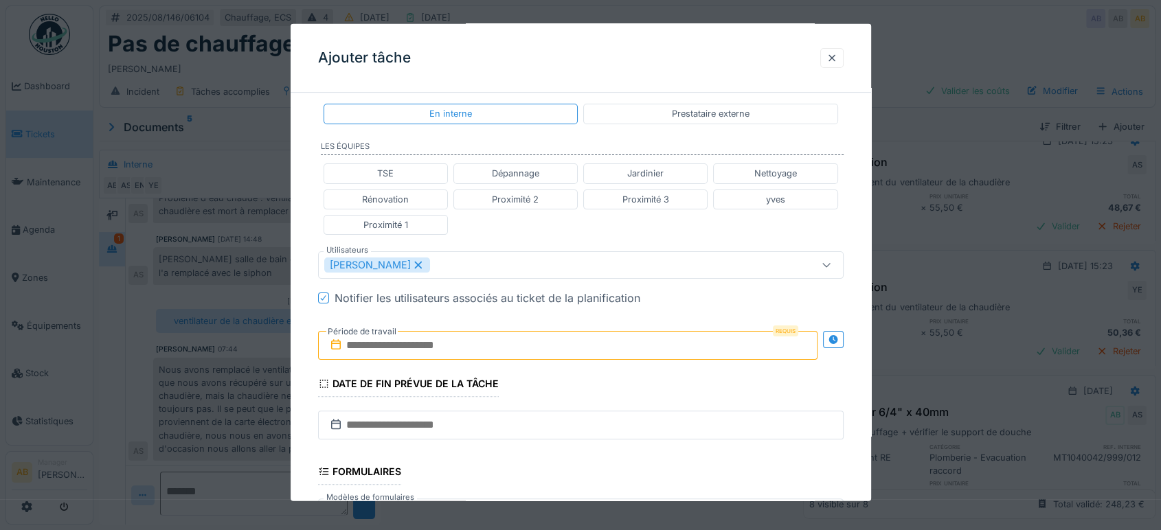
click at [422, 348] on input "text" at bounding box center [567, 345] width 499 height 29
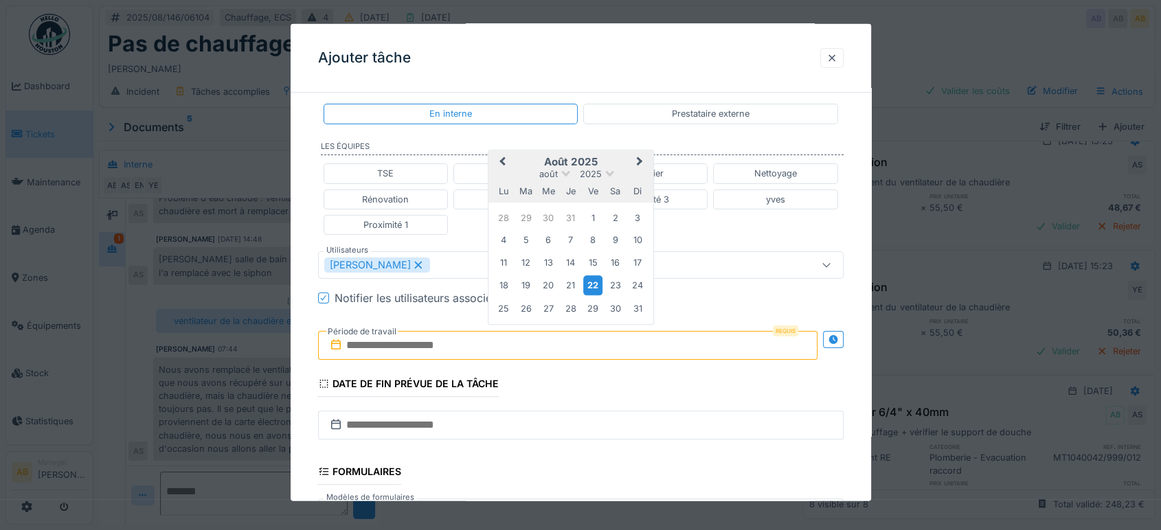
click at [594, 283] on div "22" at bounding box center [593, 285] width 19 height 20
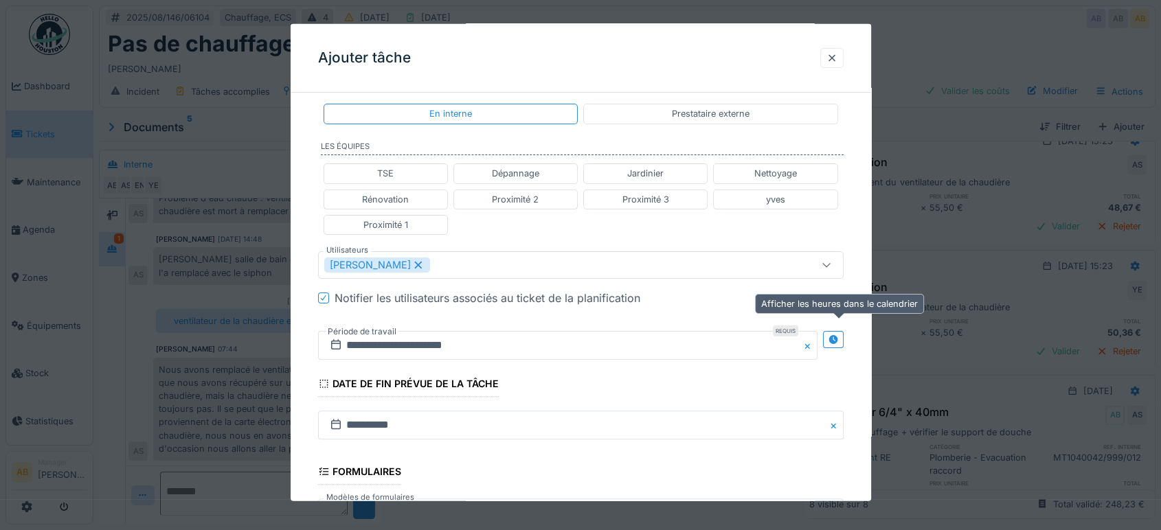
click at [839, 337] on icon at bounding box center [833, 339] width 11 height 9
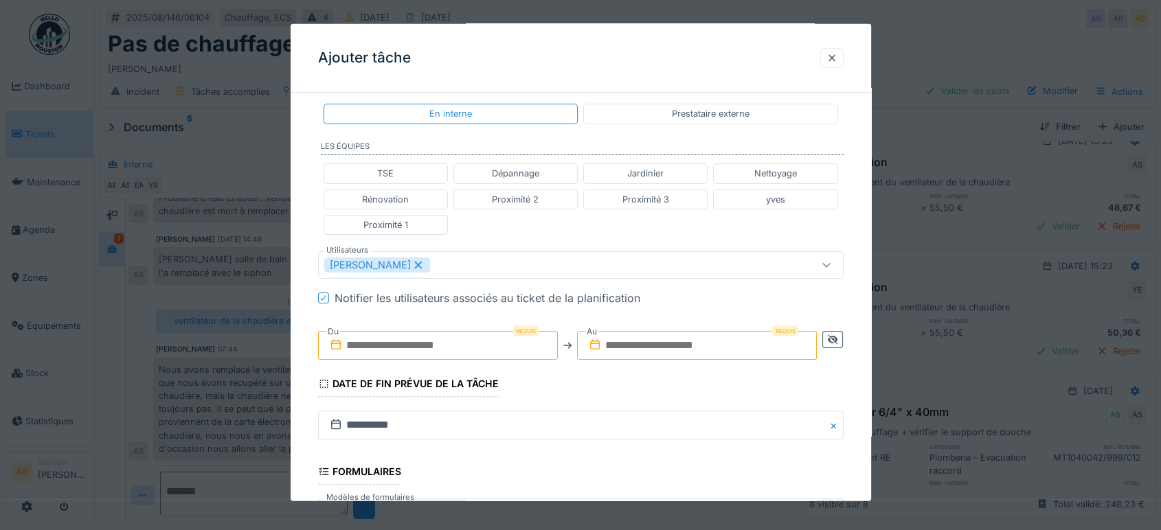
click at [471, 337] on input "text" at bounding box center [438, 345] width 240 height 29
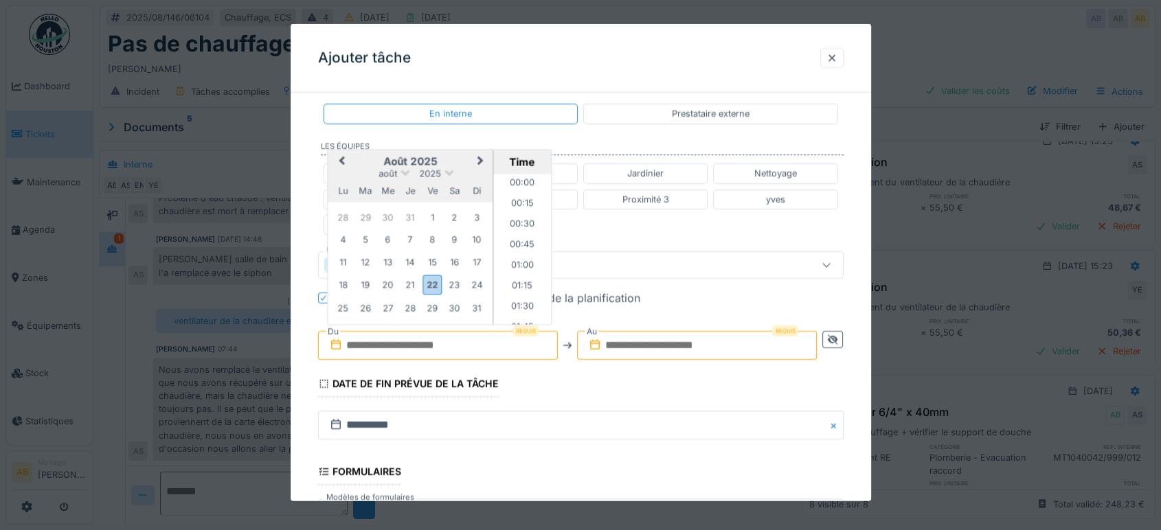
scroll to position [574, 0]
click at [369, 162] on h2 "août 2025" at bounding box center [410, 161] width 165 height 12
click at [436, 279] on div "22" at bounding box center [432, 285] width 19 height 20
click at [523, 261] on li "08:00" at bounding box center [522, 270] width 58 height 21
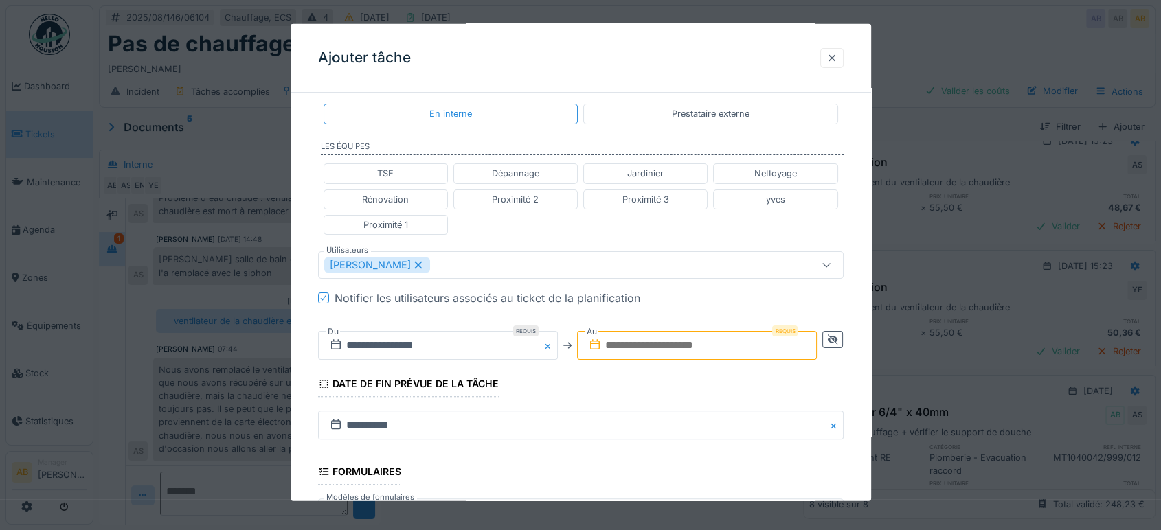
click at [727, 342] on input "text" at bounding box center [697, 345] width 240 height 29
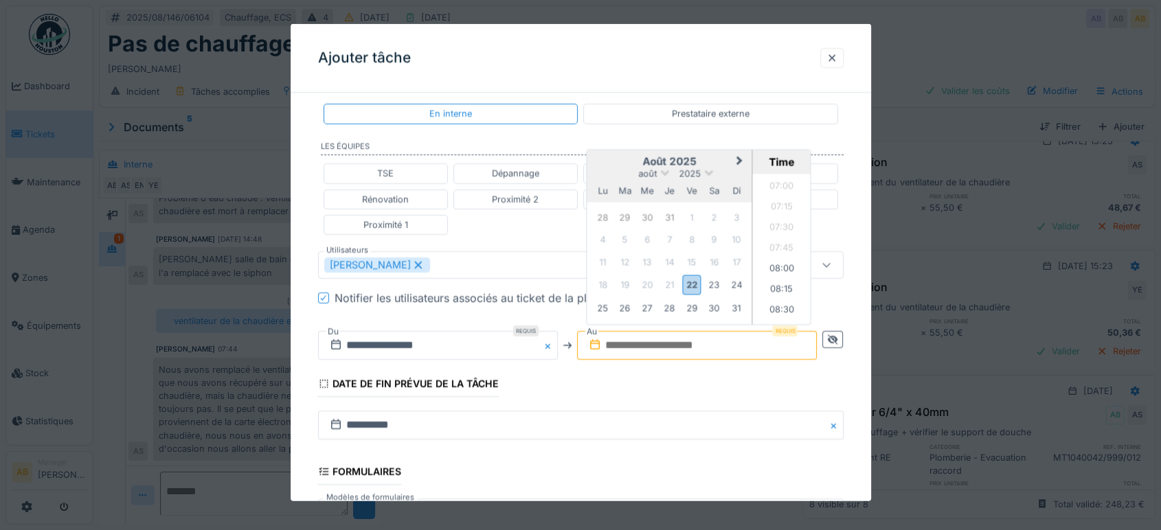
drag, startPoint x: 618, startPoint y: 160, endPoint x: 624, endPoint y: 168, distance: 10.7
click at [618, 159] on h2 "août 2025" at bounding box center [669, 161] width 165 height 12
click at [694, 278] on div "22" at bounding box center [692, 285] width 19 height 20
click at [780, 271] on li "09:00" at bounding box center [782, 276] width 58 height 21
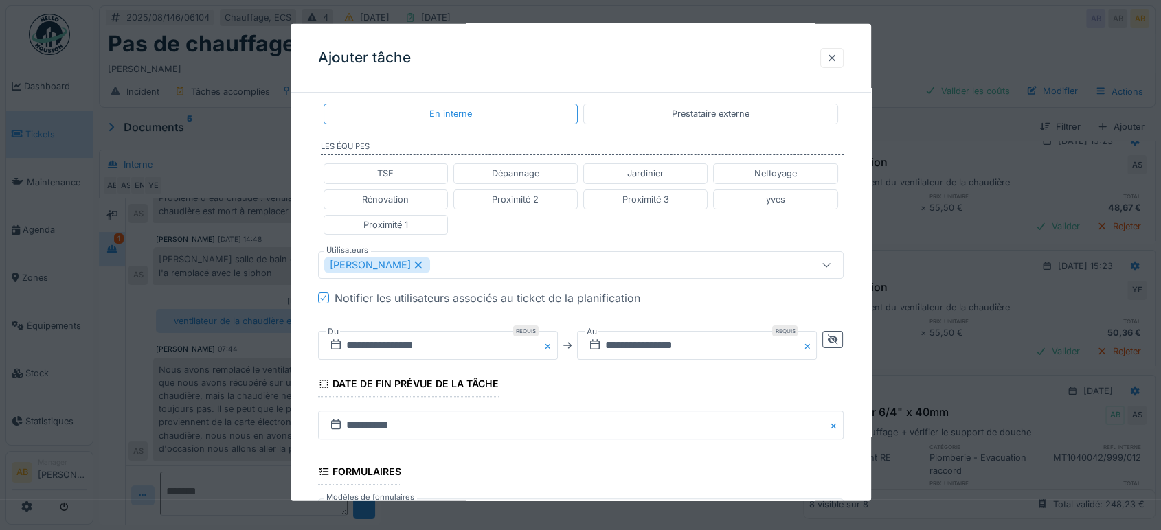
scroll to position [481, 0]
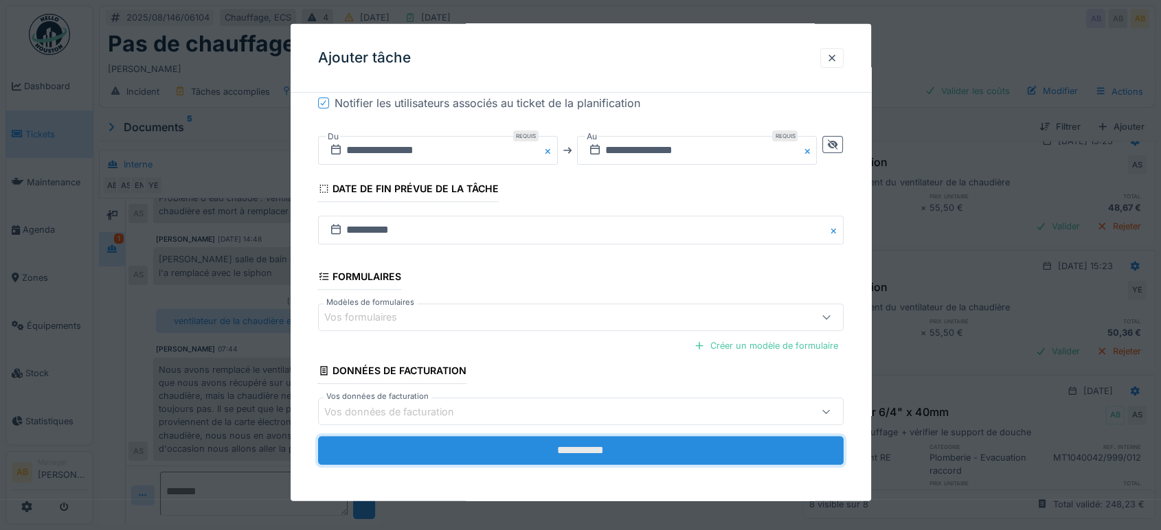
click at [591, 445] on input "**********" at bounding box center [581, 450] width 526 height 29
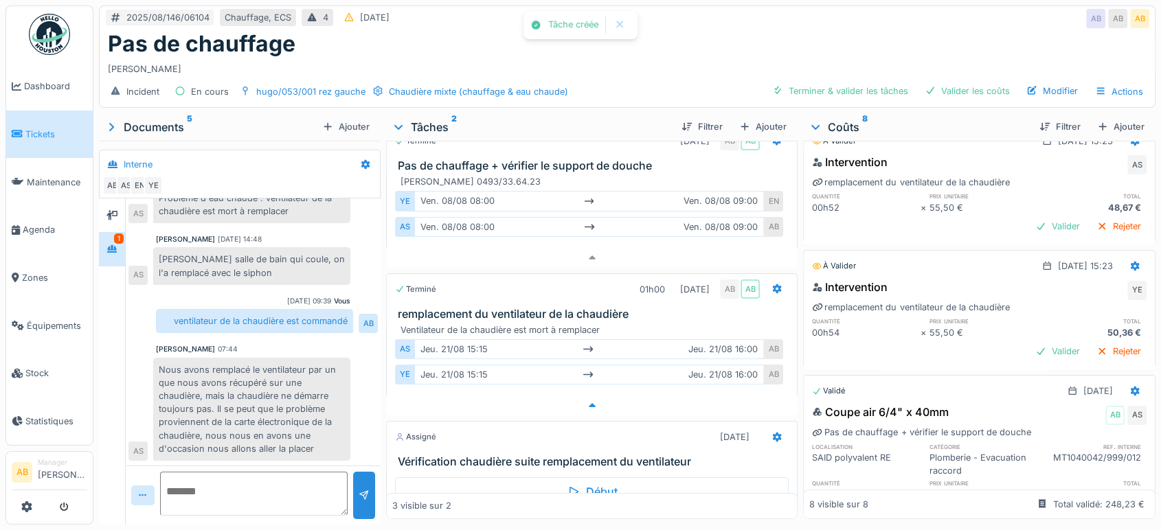
scroll to position [94, 0]
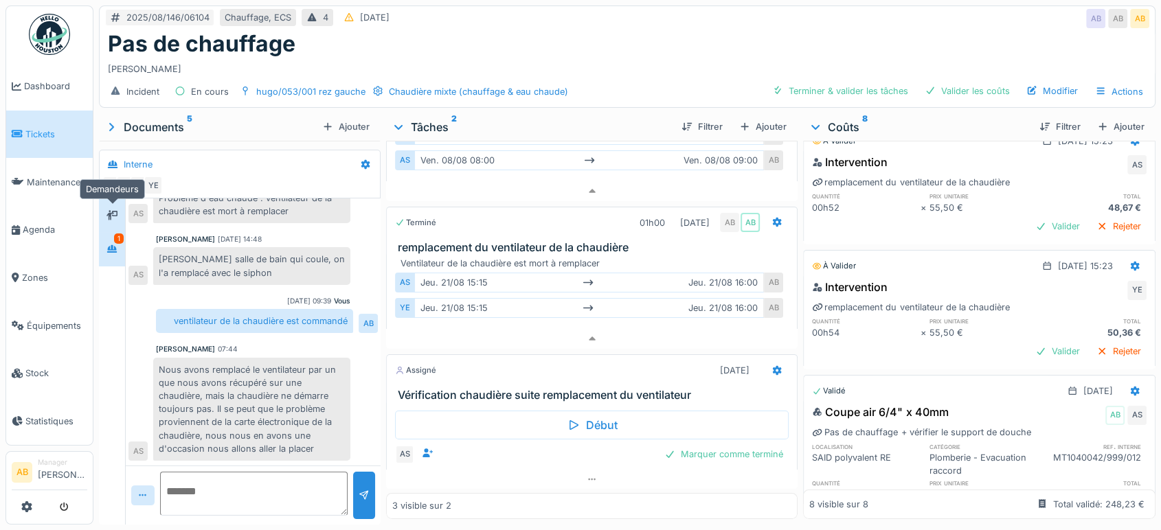
click at [110, 211] on icon at bounding box center [111, 215] width 11 height 10
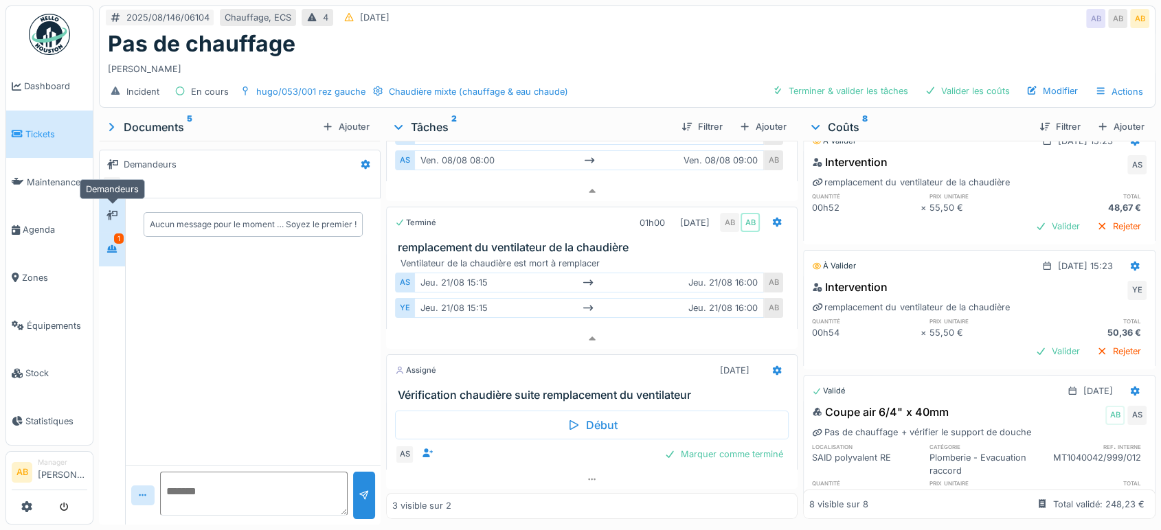
scroll to position [0, 0]
click at [106, 242] on div at bounding box center [111, 248] width 11 height 13
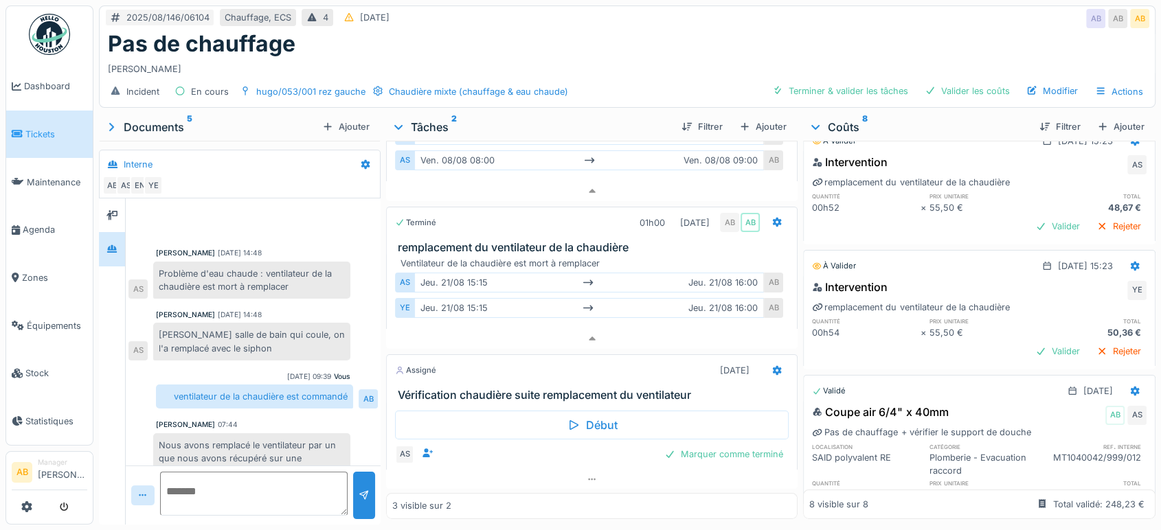
scroll to position [80, 0]
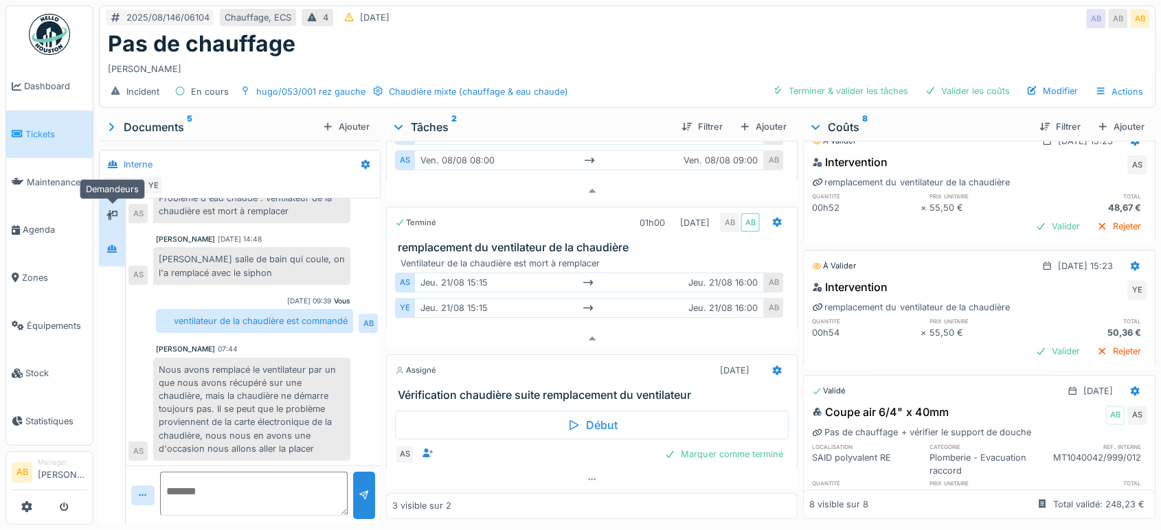
click at [120, 210] on div at bounding box center [112, 215] width 21 height 17
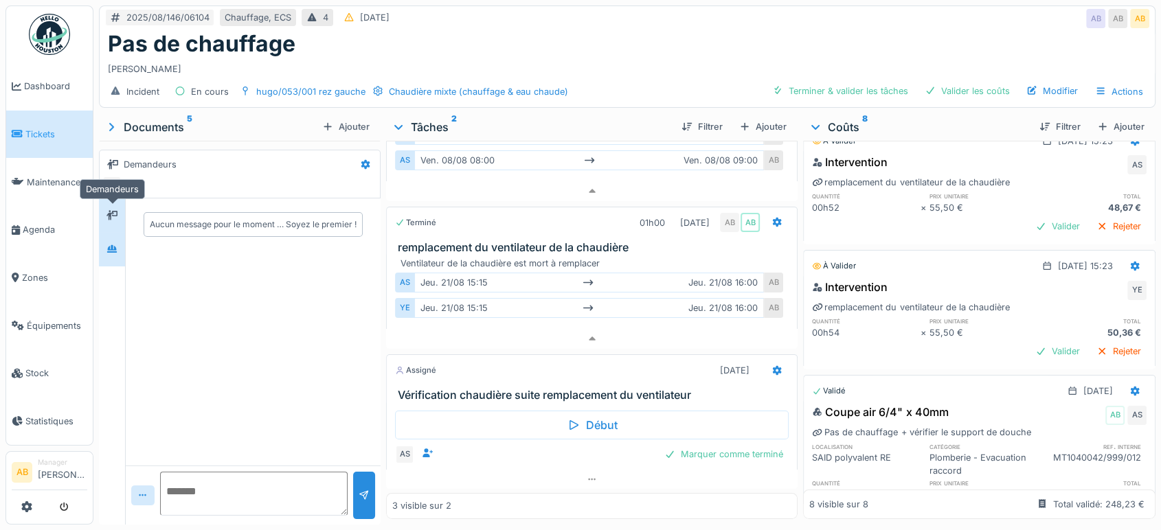
scroll to position [0, 0]
click at [120, 240] on div at bounding box center [112, 248] width 21 height 17
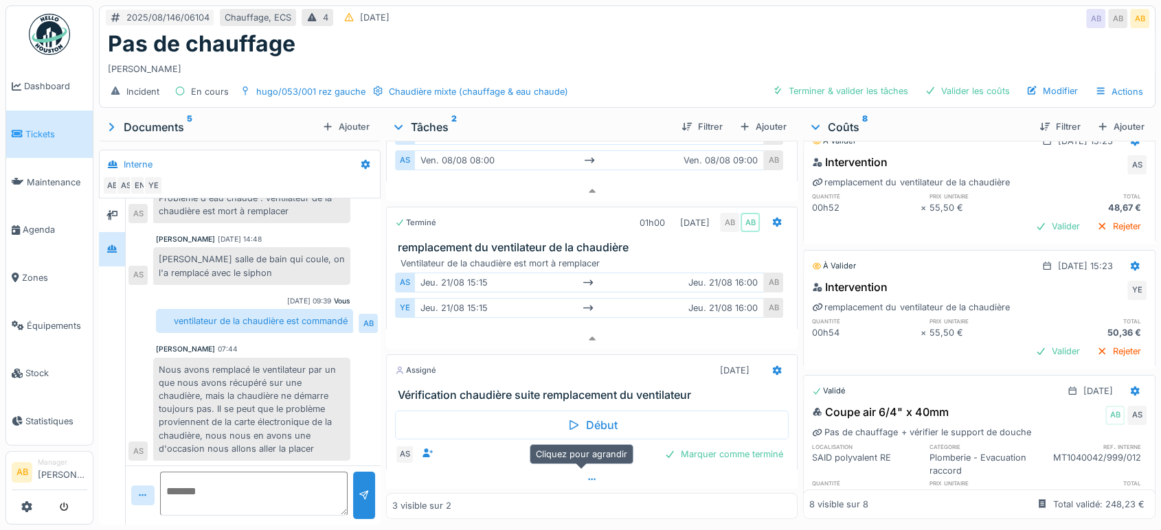
click at [484, 470] on div at bounding box center [591, 480] width 411 height 20
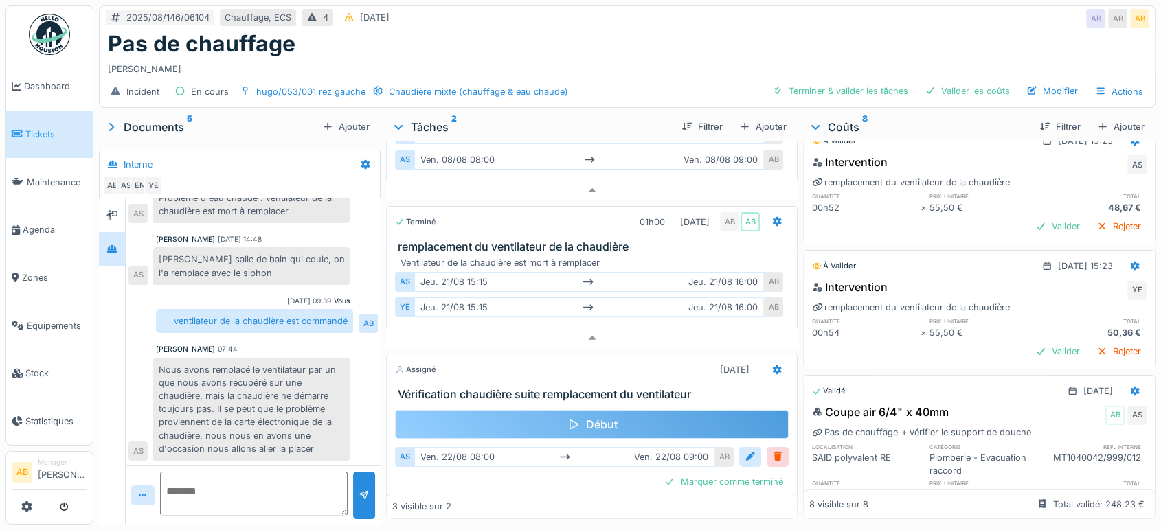
scroll to position [122, 0]
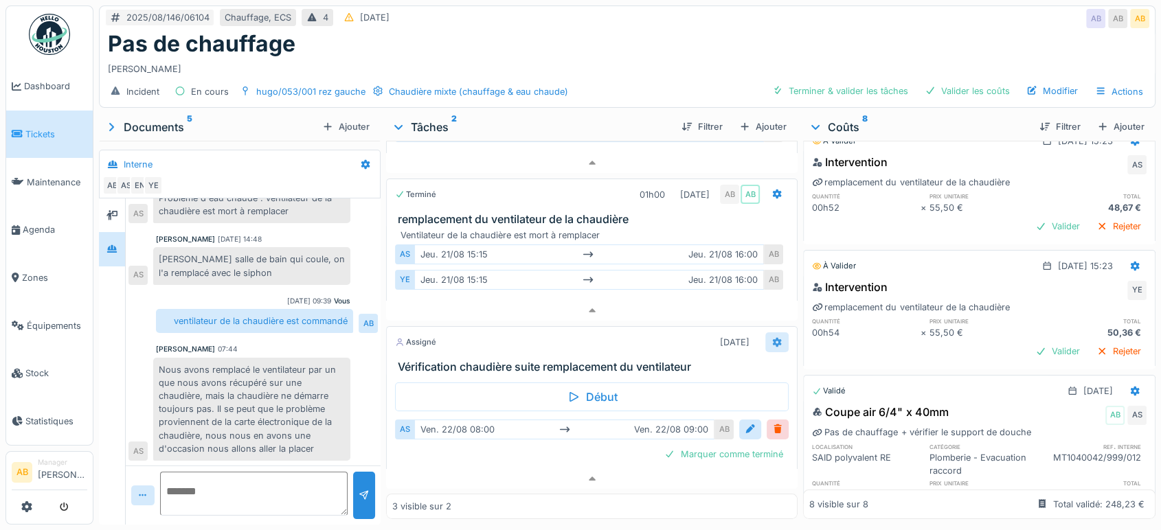
click at [773, 338] on icon at bounding box center [777, 343] width 9 height 10
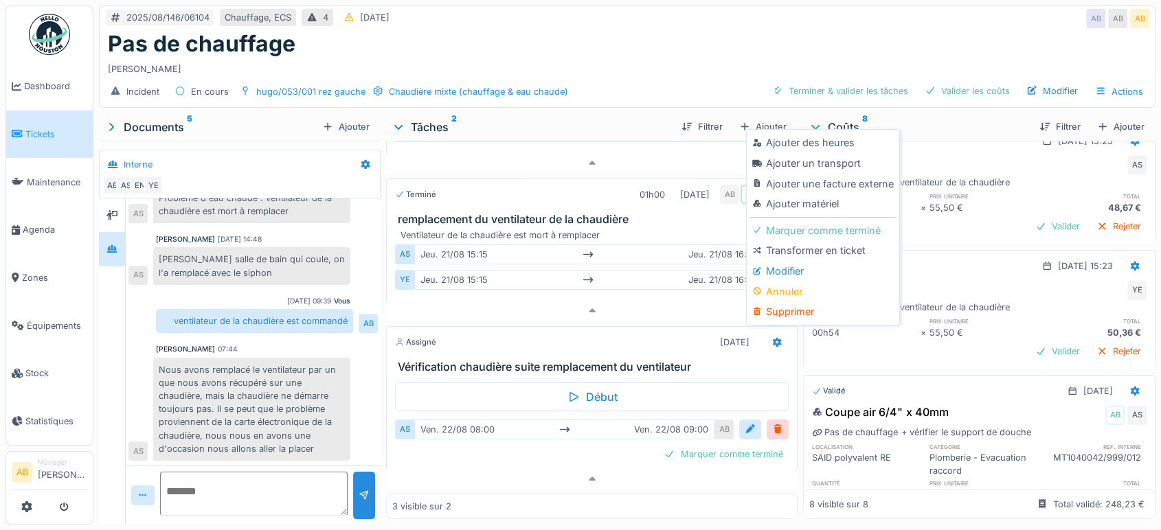
click at [792, 267] on div "Modifier" at bounding box center [822, 271] width 146 height 21
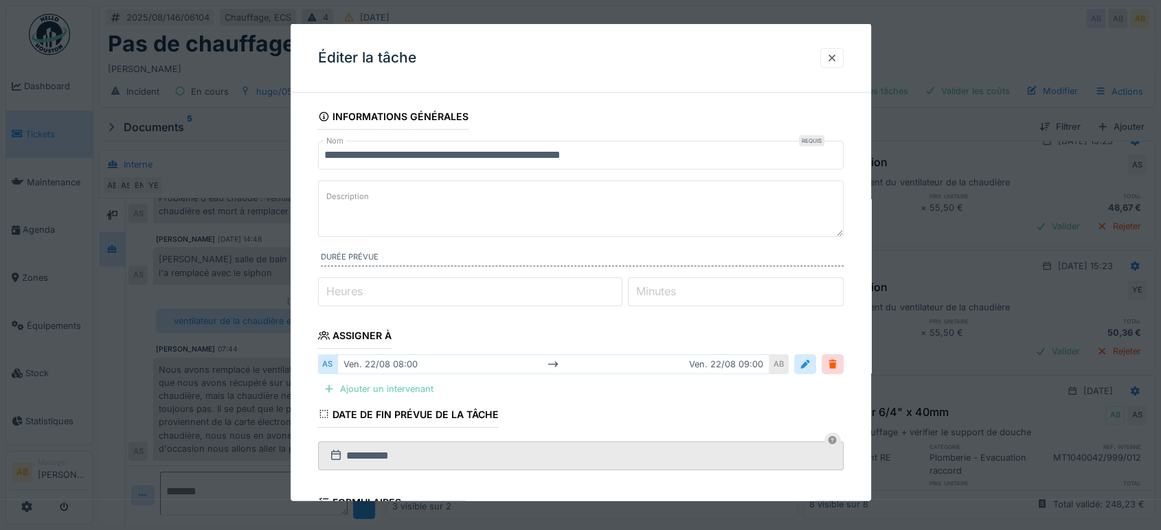
click at [385, 383] on div "Ajouter un intervenant" at bounding box center [378, 389] width 121 height 19
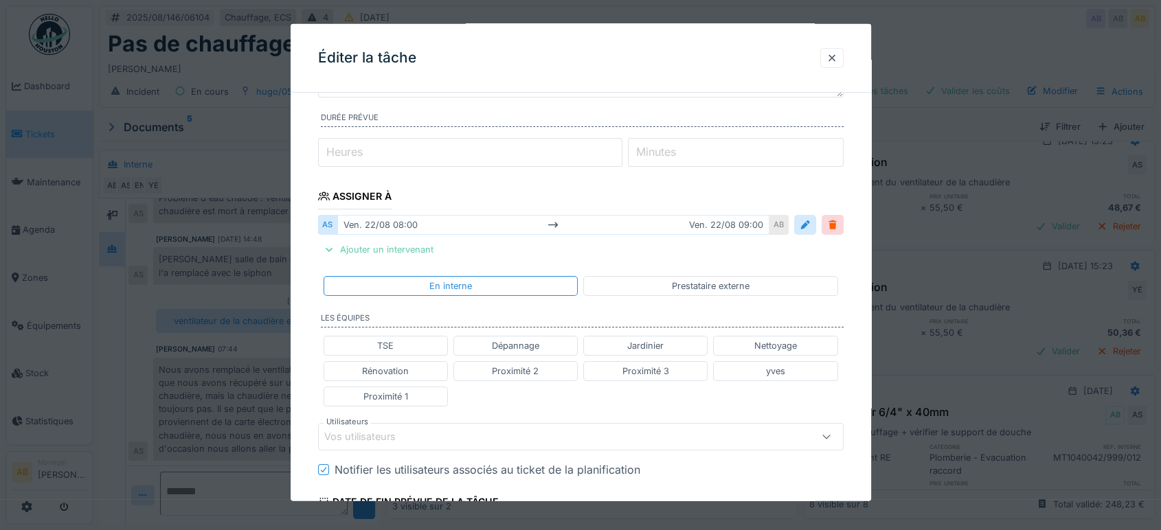
scroll to position [229, 0]
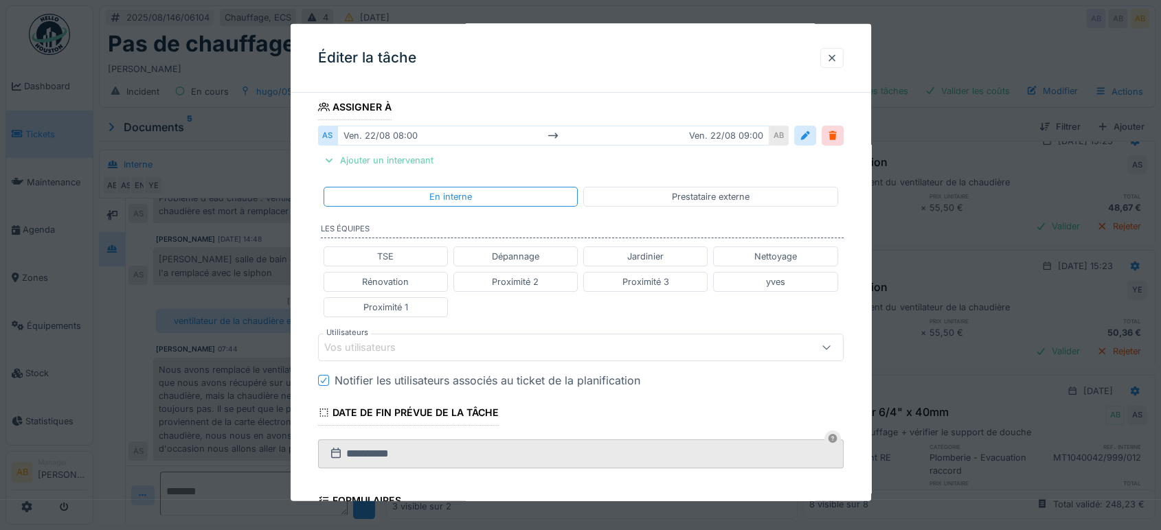
click at [399, 163] on div "Ajouter un intervenant" at bounding box center [378, 160] width 121 height 19
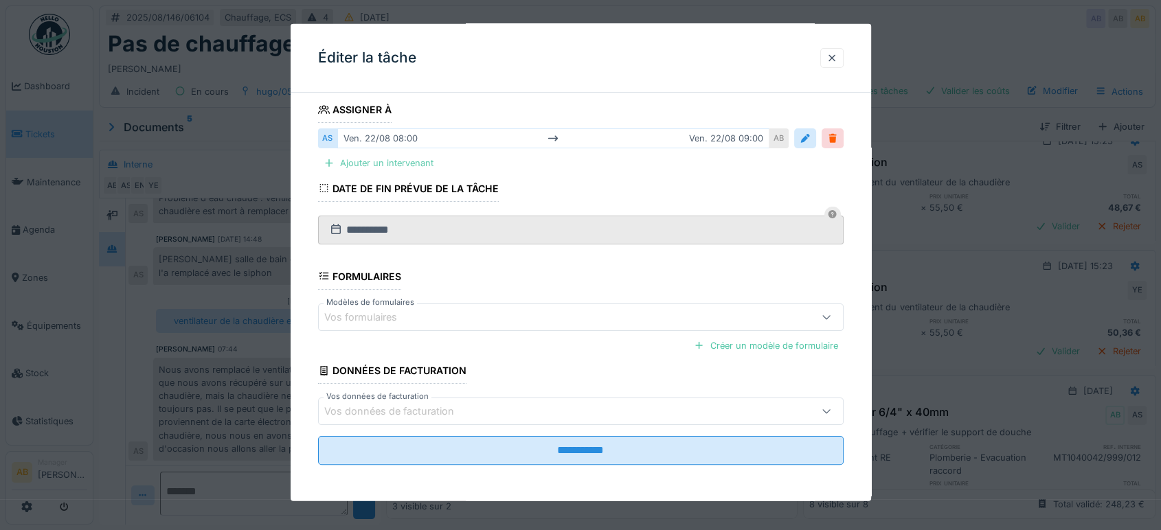
click at [383, 163] on div "Ajouter un intervenant" at bounding box center [378, 163] width 121 height 19
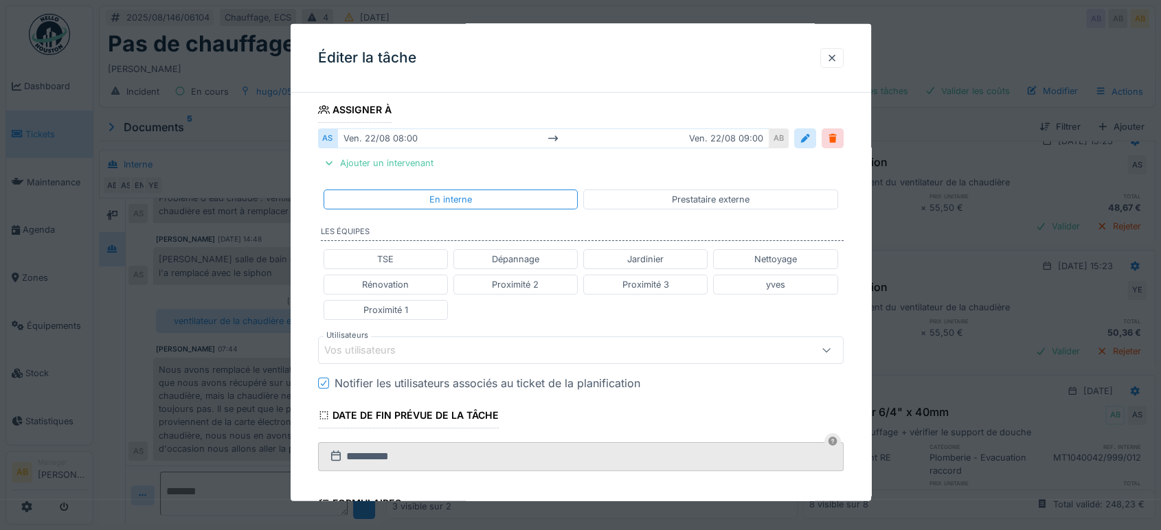
click at [409, 346] on div "Vos utilisateurs" at bounding box center [369, 350] width 91 height 15
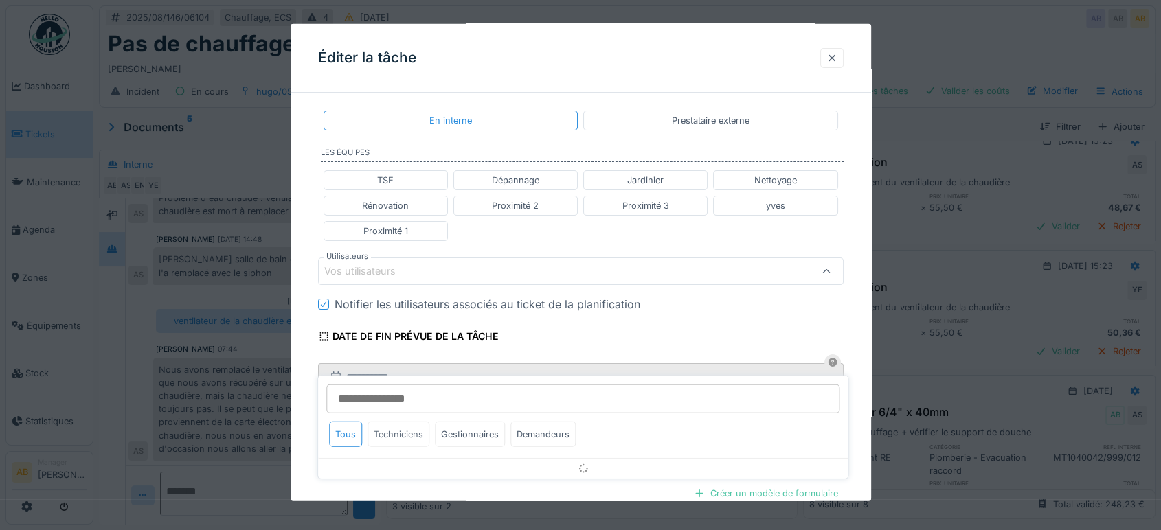
scroll to position [312, 0]
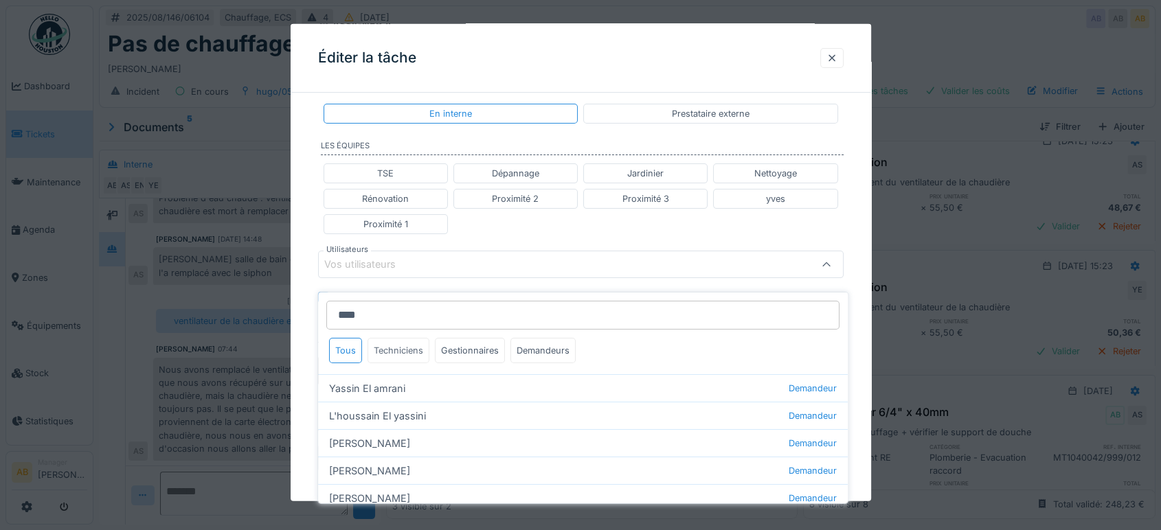
type input "****"
click at [420, 338] on div "Techniciens" at bounding box center [399, 350] width 62 height 25
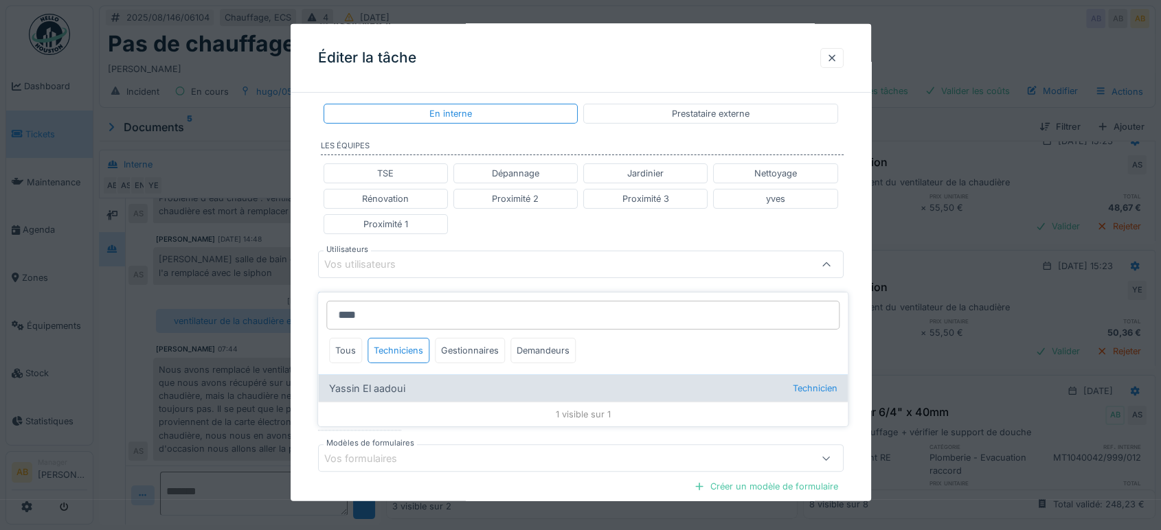
click at [417, 377] on div "Yassin El aadoui Technicien" at bounding box center [583, 387] width 530 height 27
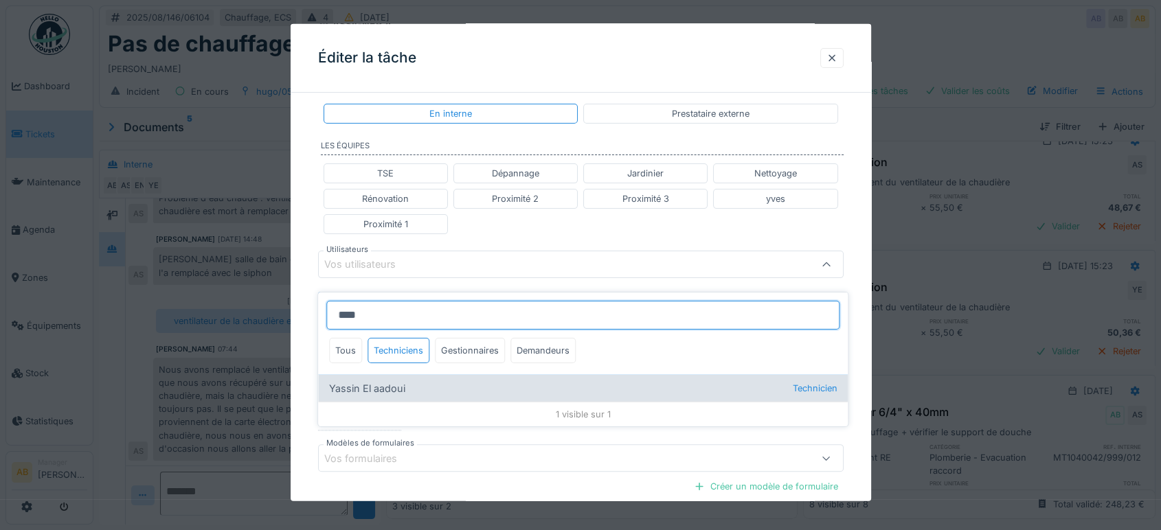
type input "*****"
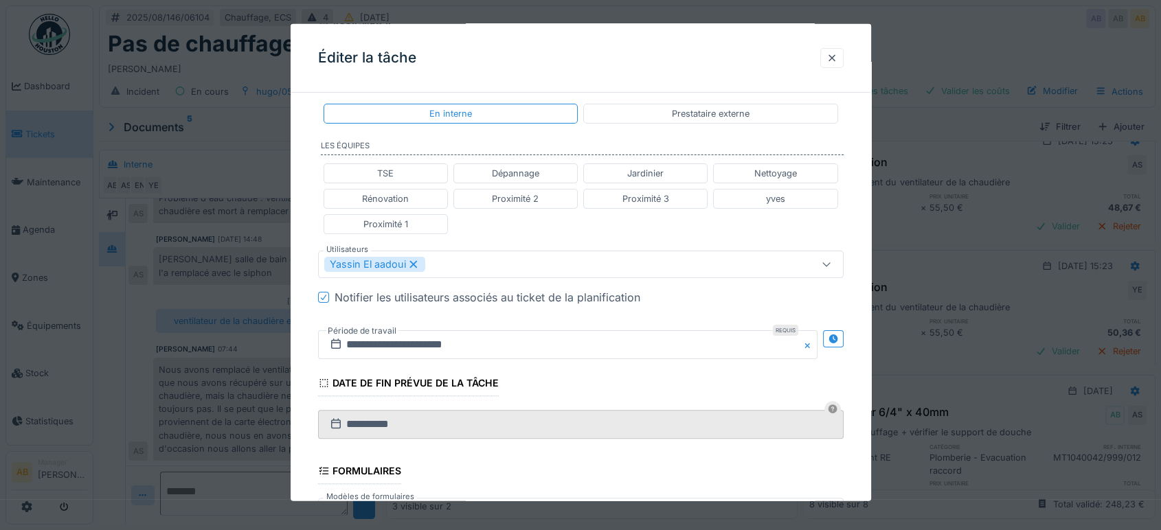
click at [568, 232] on div "TSE Dépannage Jardinier Nettoyage Rénovation Proximité 2 Proximité 3 yves Proxi…" at bounding box center [581, 198] width 526 height 82
click at [449, 356] on input "**********" at bounding box center [567, 344] width 499 height 29
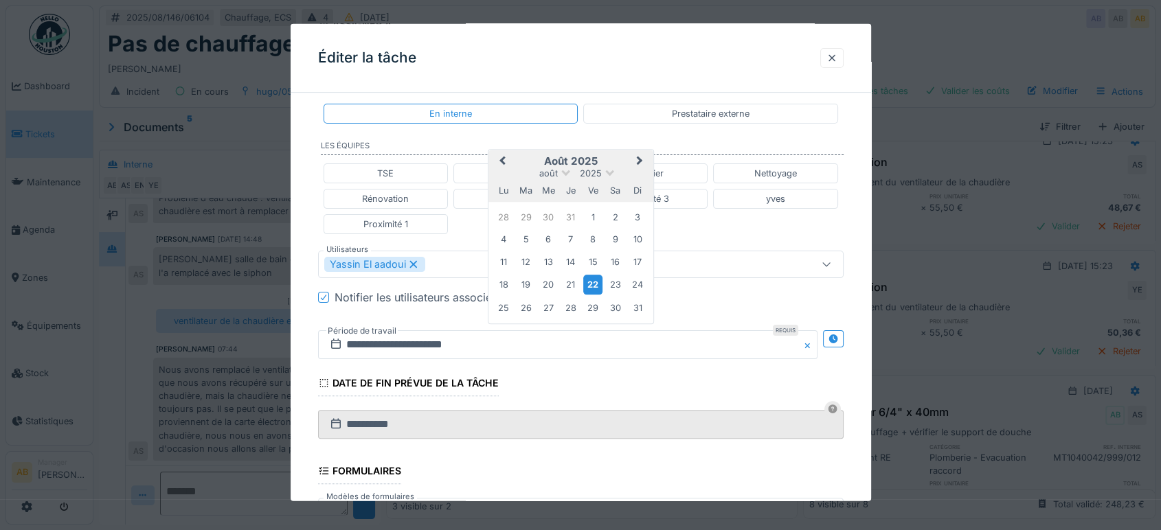
click at [596, 285] on div "22" at bounding box center [593, 285] width 19 height 20
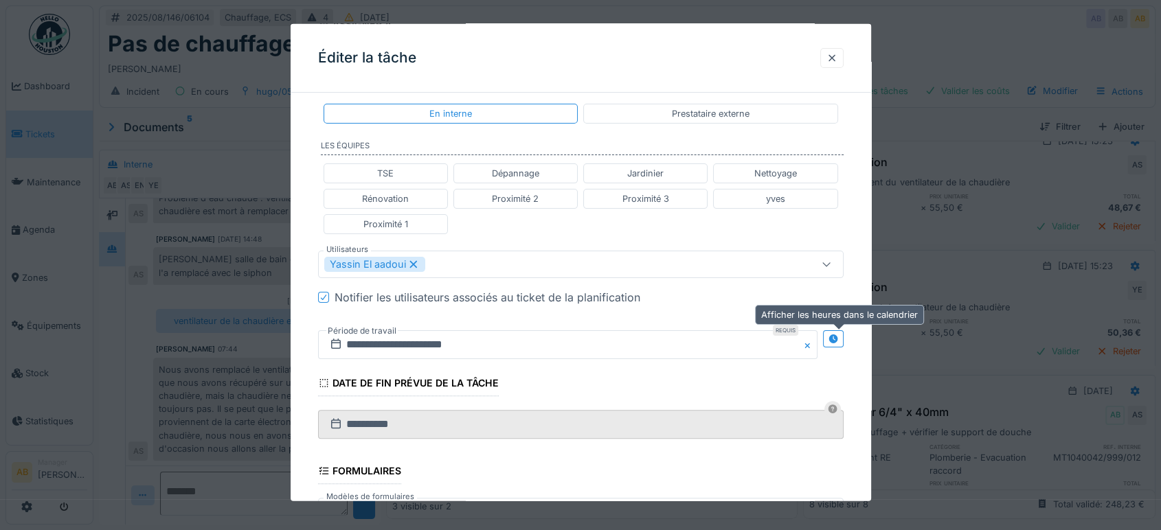
click at [837, 336] on icon at bounding box center [832, 339] width 9 height 9
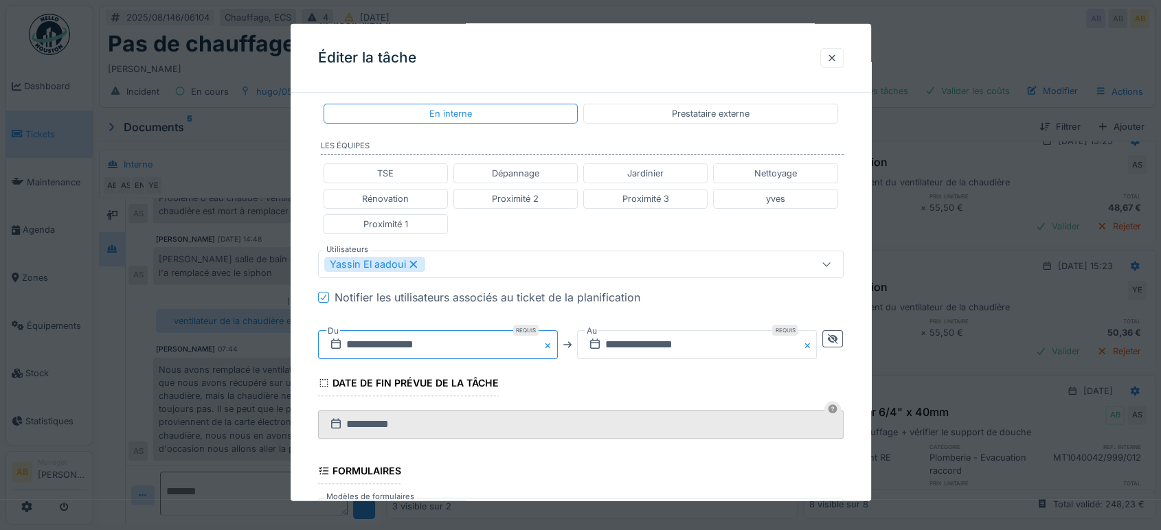
click at [466, 343] on input "**********" at bounding box center [438, 344] width 240 height 29
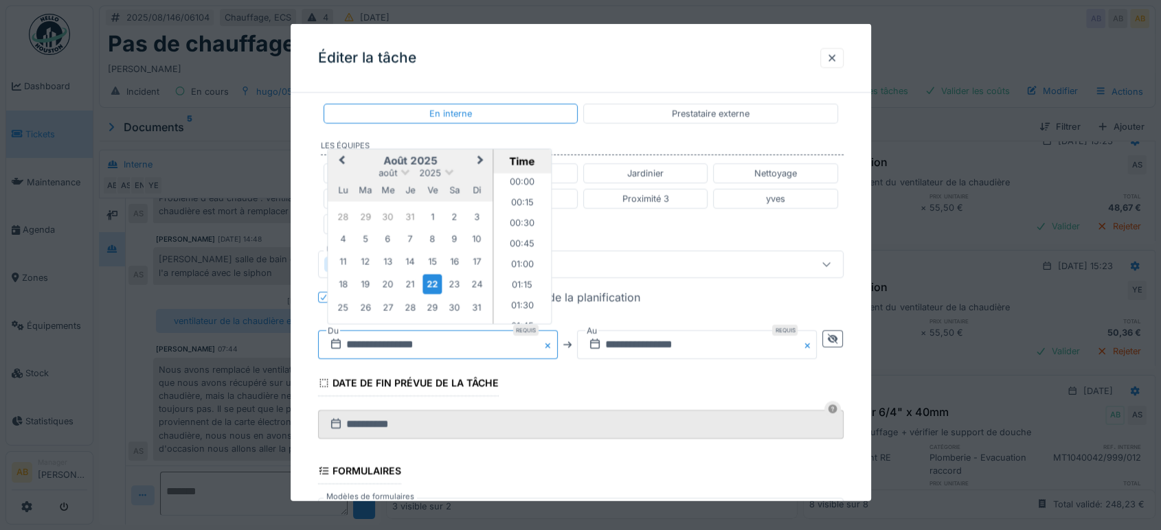
scroll to position [594, 0]
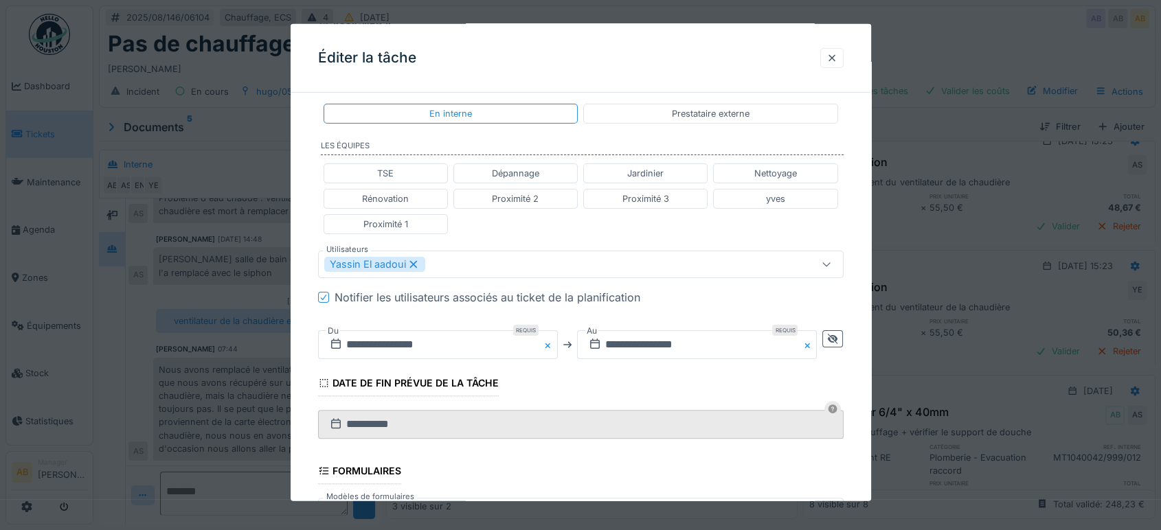
click at [736, 296] on div "Notifier les utilisateurs associés au ticket de la planification" at bounding box center [589, 297] width 509 height 16
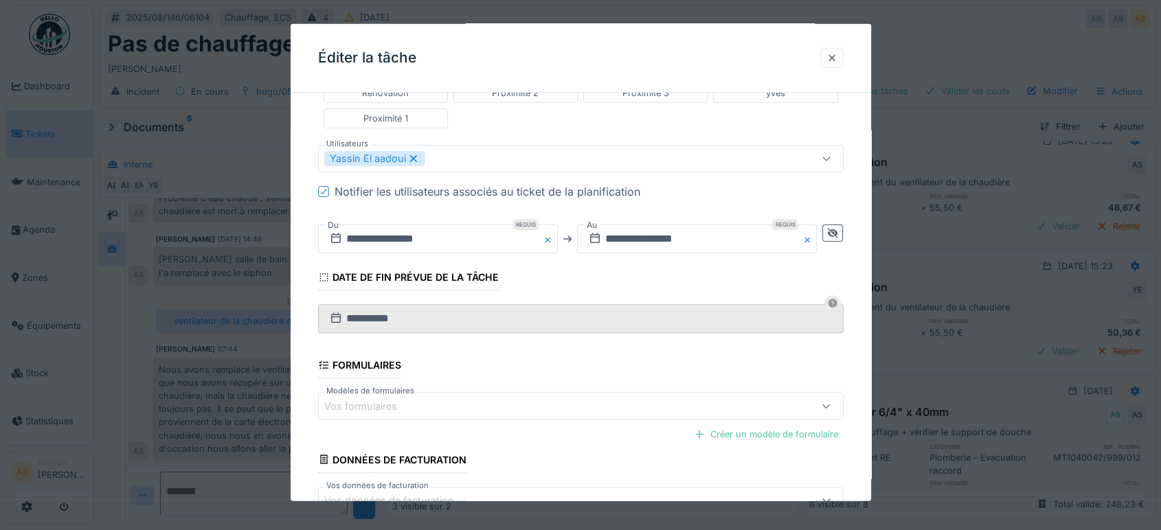
scroll to position [506, 0]
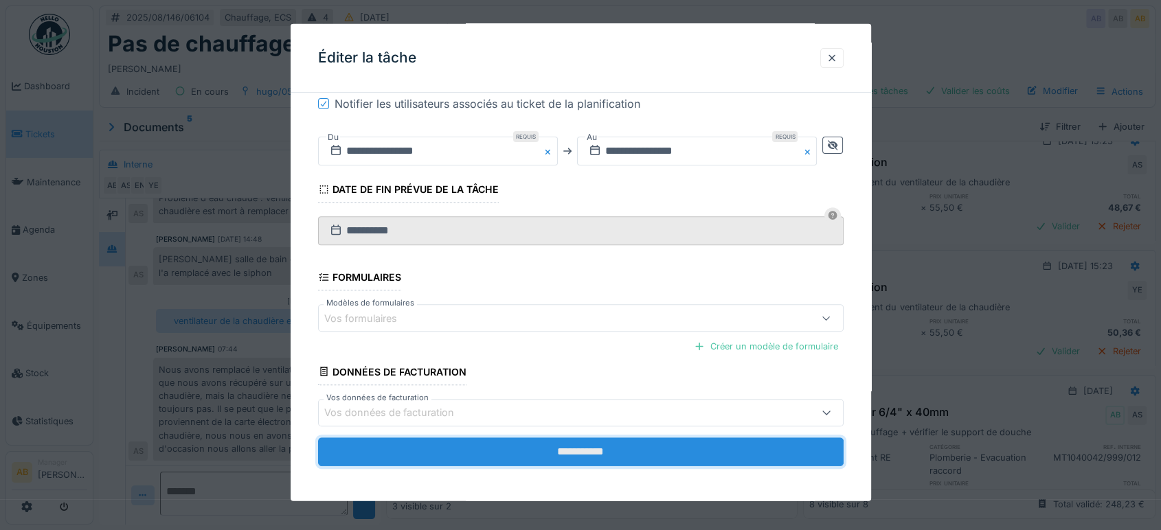
click at [561, 451] on input "**********" at bounding box center [581, 451] width 526 height 29
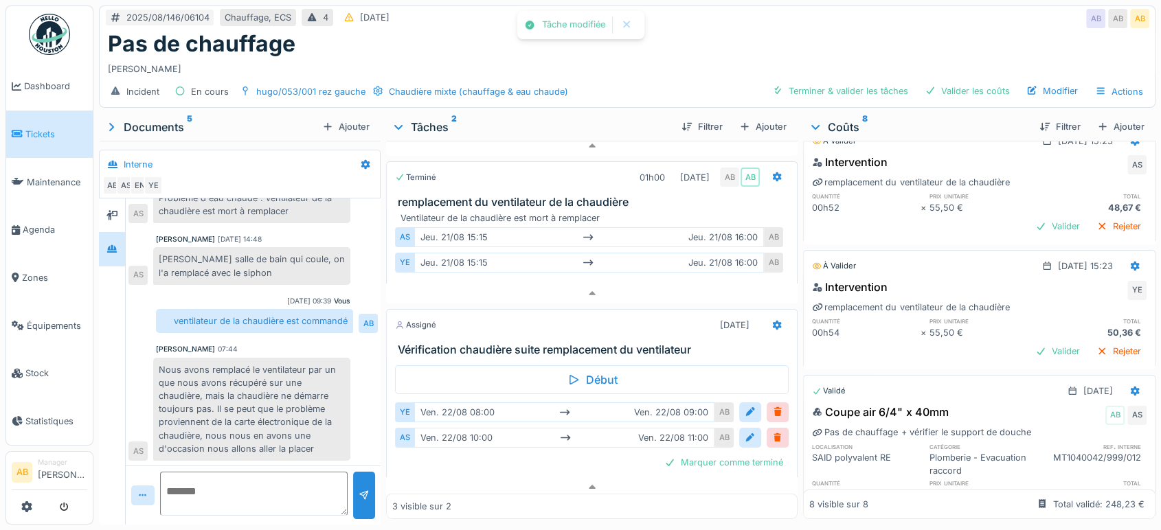
scroll to position [148, 0]
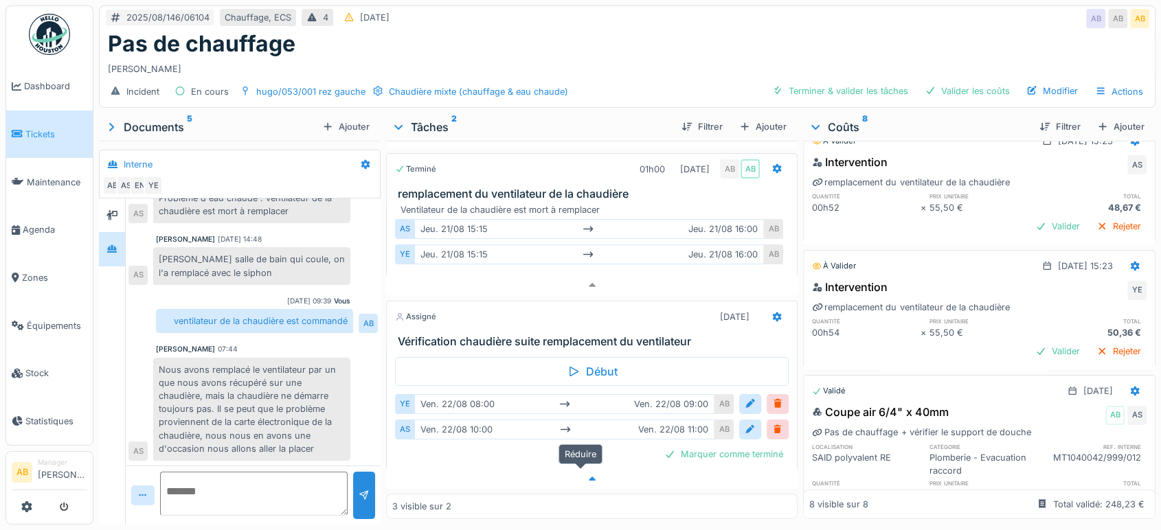
click at [616, 469] on div at bounding box center [591, 479] width 411 height 20
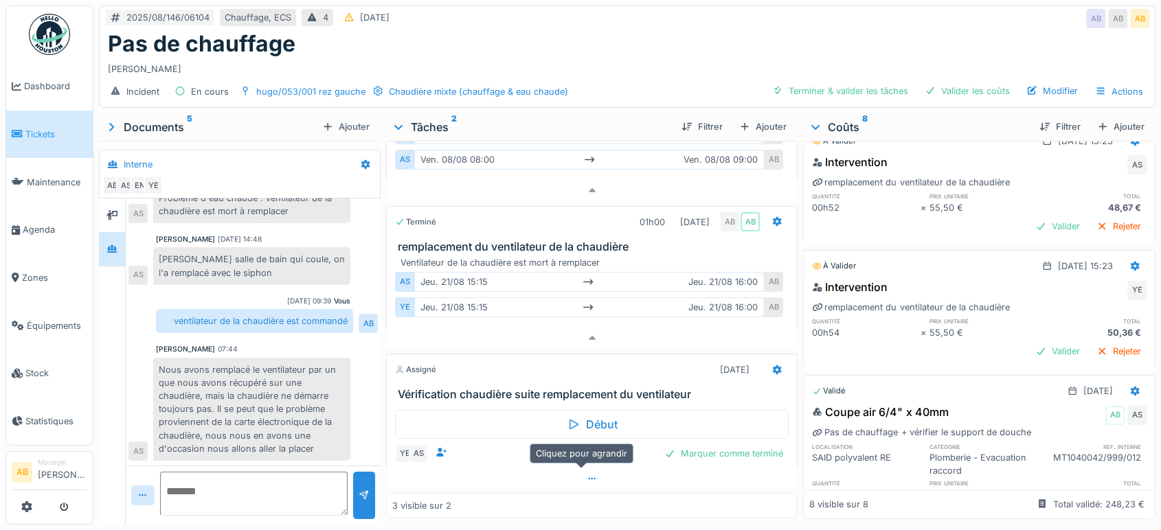
click at [558, 476] on div at bounding box center [591, 479] width 411 height 20
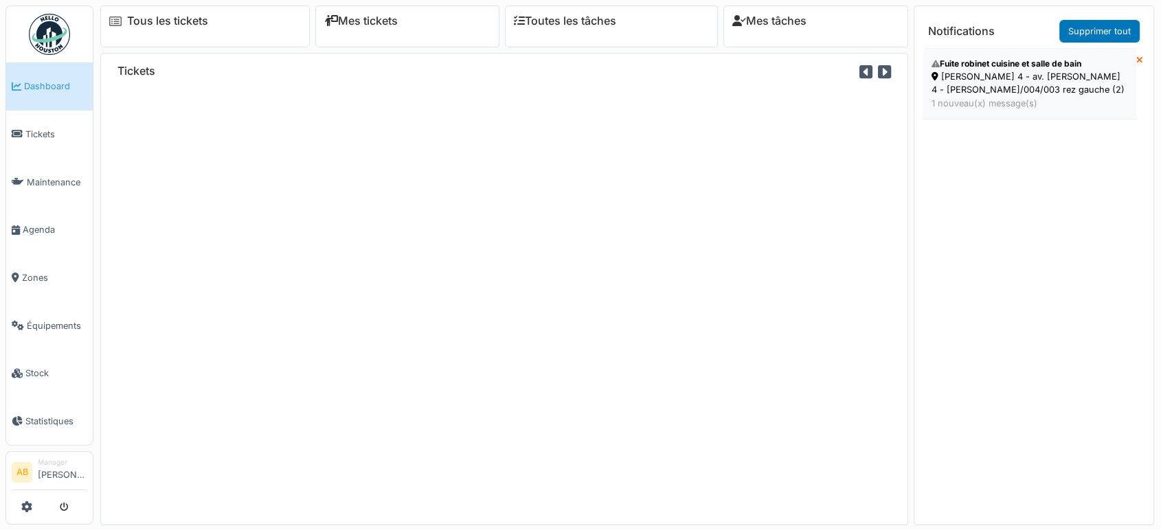
click at [1026, 85] on div "[PERSON_NAME] 4 - av. [PERSON_NAME] 4 - [PERSON_NAME]/004/003 rez gauche (2)" at bounding box center [1030, 83] width 196 height 26
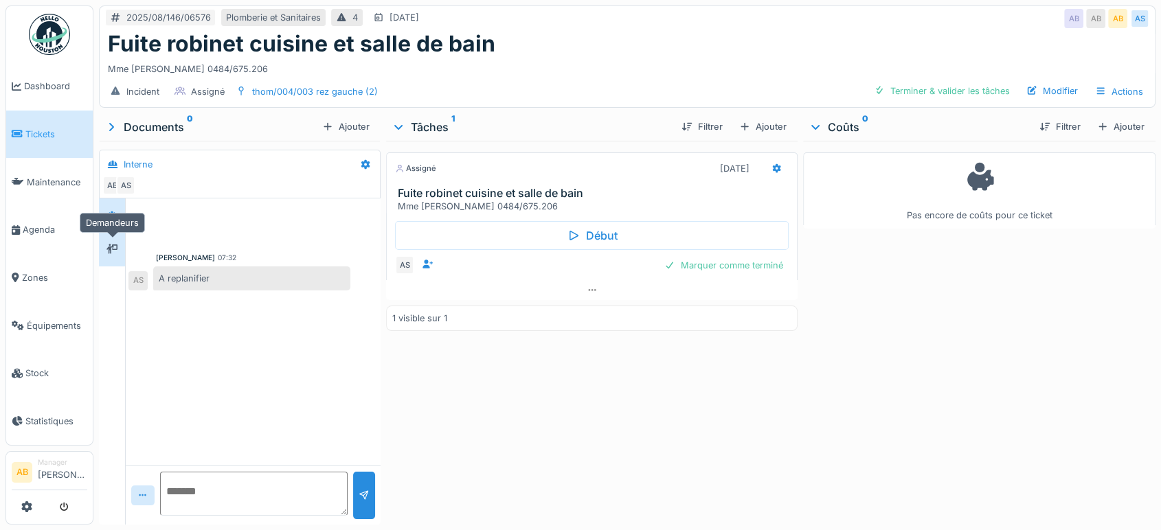
click at [120, 238] on div at bounding box center [112, 249] width 21 height 23
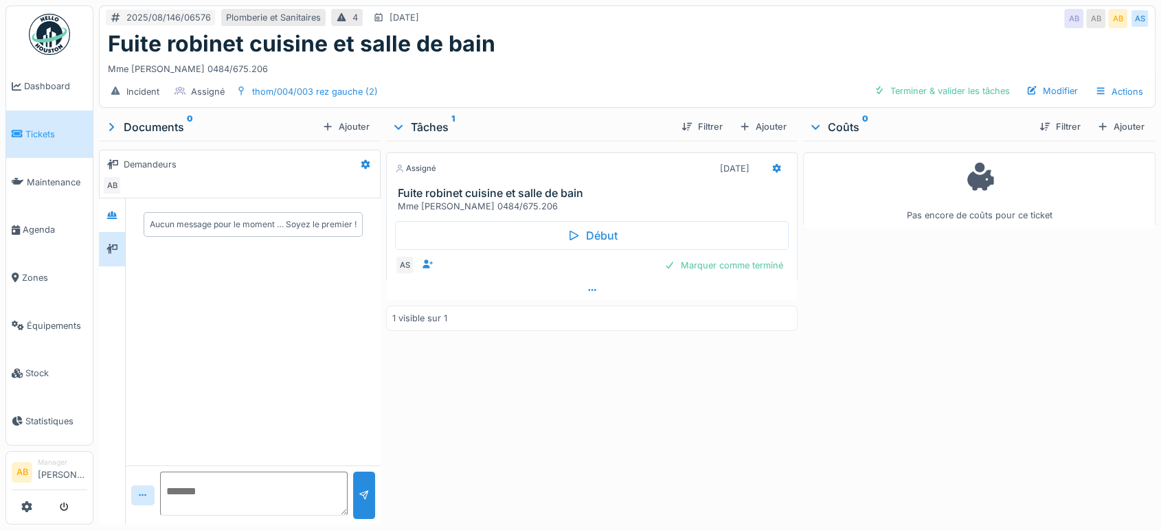
click at [458, 295] on div at bounding box center [591, 290] width 411 height 20
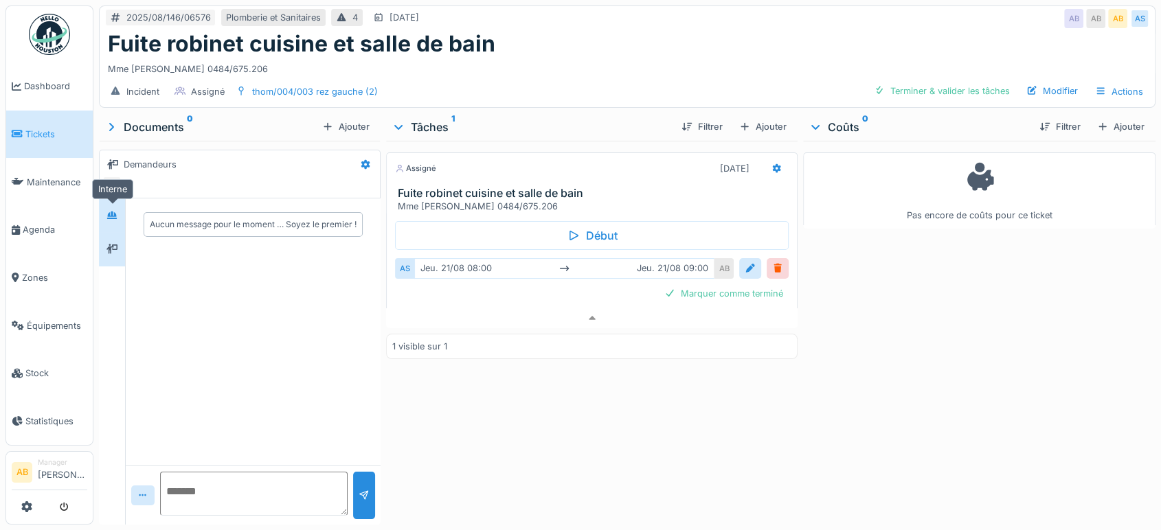
click at [113, 212] on icon at bounding box center [112, 216] width 10 height 8
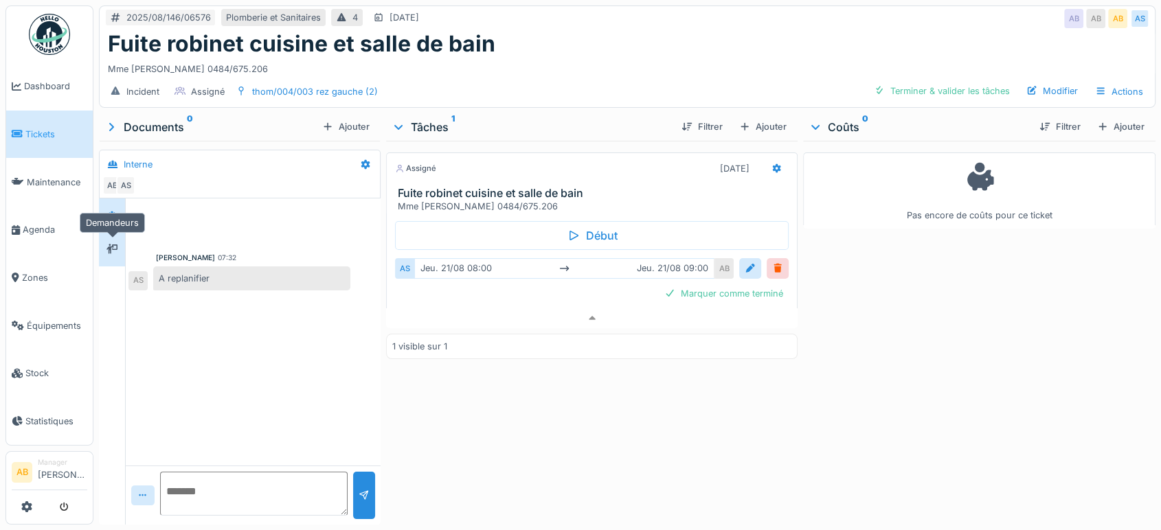
click at [113, 244] on icon at bounding box center [111, 249] width 11 height 10
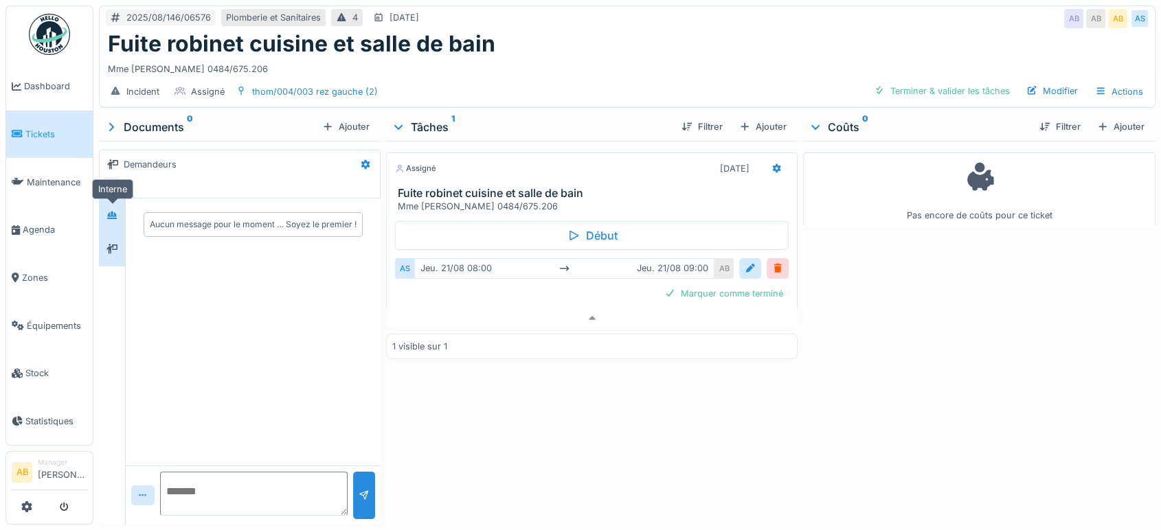
click at [104, 207] on div at bounding box center [112, 215] width 21 height 17
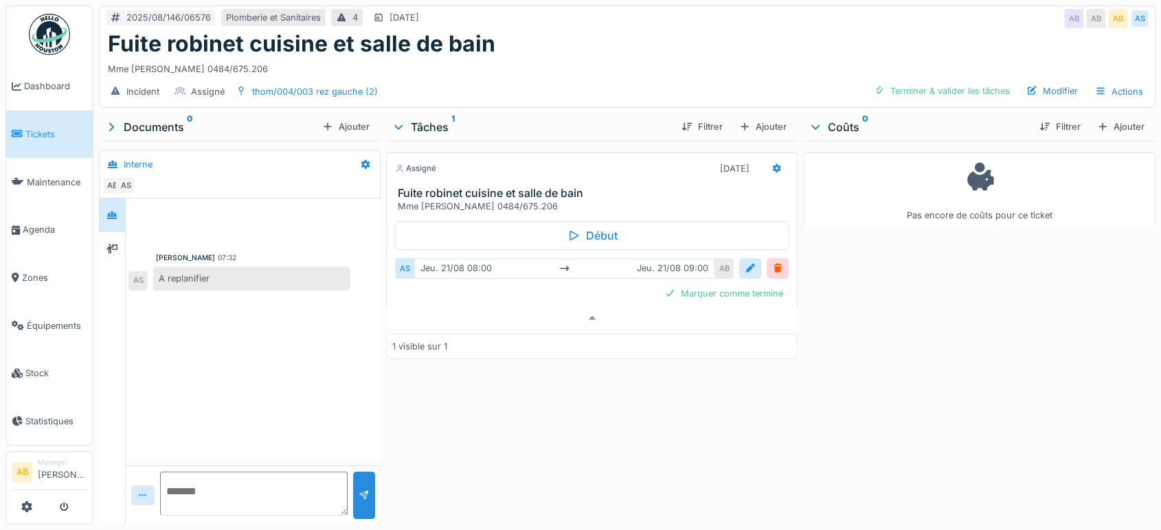
click at [53, 23] on img at bounding box center [49, 34] width 41 height 41
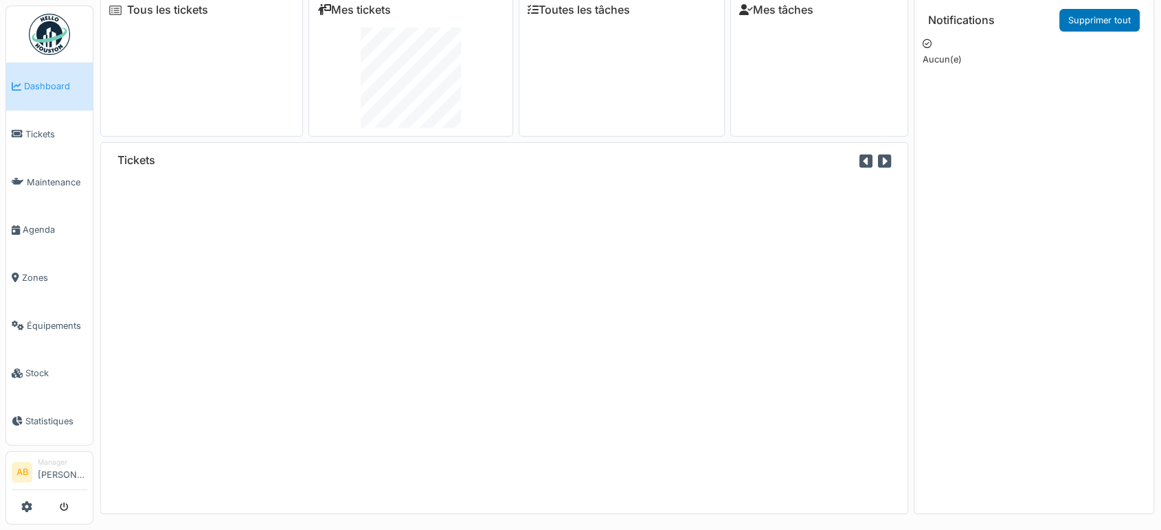
scroll to position [14, 0]
